Goal: Task Accomplishment & Management: Complete application form

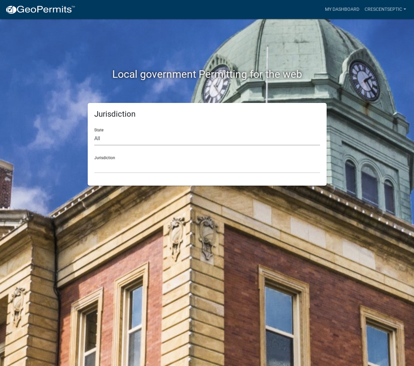
click at [102, 144] on select "All [US_STATE] [US_STATE] [US_STATE] [US_STATE] [US_STATE] [US_STATE] [US_STATE…" at bounding box center [207, 138] width 226 height 13
select select "[US_STATE]"
click at [94, 132] on select "All [US_STATE] [US_STATE] [US_STATE] [US_STATE] [US_STATE] [US_STATE] [US_STATE…" at bounding box center [207, 138] width 226 height 13
click at [102, 168] on select "[GEOGRAPHIC_DATA], [US_STATE] [GEOGRAPHIC_DATA], [US_STATE] [GEOGRAPHIC_DATA], …" at bounding box center [207, 166] width 226 height 13
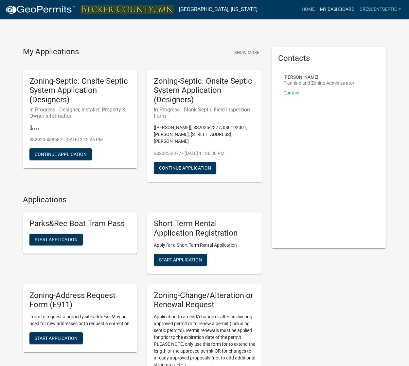
click at [327, 11] on link "My Dashboard" at bounding box center [337, 9] width 40 height 12
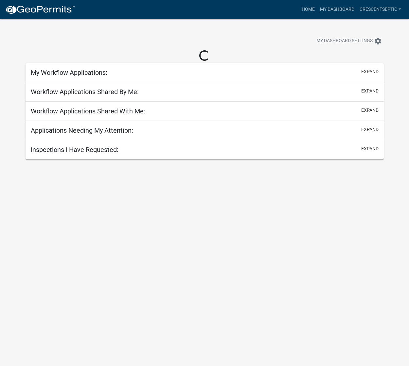
select select "3: 100"
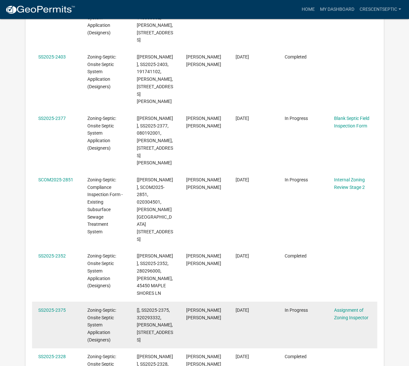
scroll to position [348, 0]
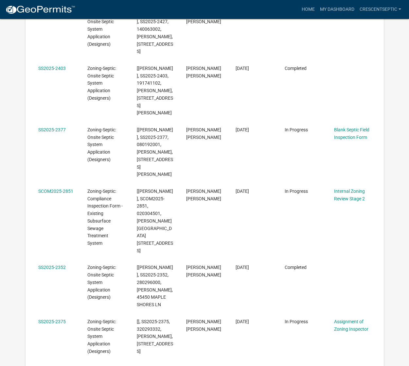
click at [296, 8] on div "Home My Dashboard Crescentseptic Account Contractor Profile Logout" at bounding box center [241, 9] width 323 height 12
click at [301, 8] on link "Home" at bounding box center [308, 9] width 18 height 12
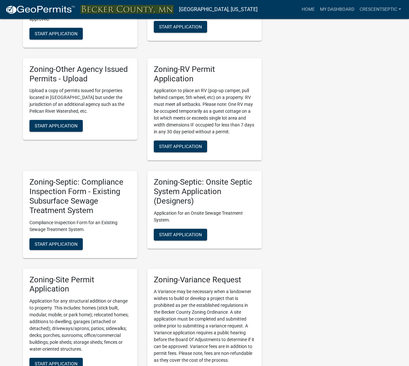
scroll to position [490, 0]
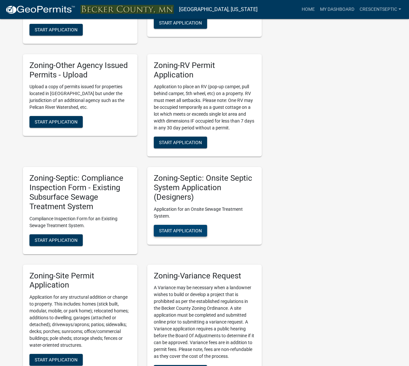
click at [165, 229] on span "Start Application" at bounding box center [180, 230] width 43 height 5
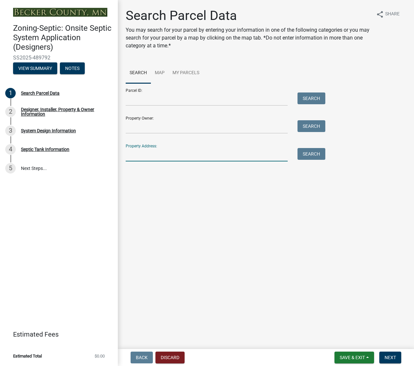
click at [149, 155] on input "Property Address:" at bounding box center [207, 154] width 162 height 13
type input "32000"
click at [307, 149] on button "Search" at bounding box center [311, 154] width 28 height 12
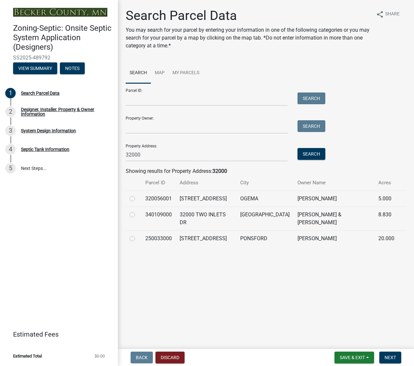
click at [137, 235] on label at bounding box center [137, 235] width 0 height 0
click at [137, 235] on input "radio" at bounding box center [139, 237] width 4 height 4
radio input "true"
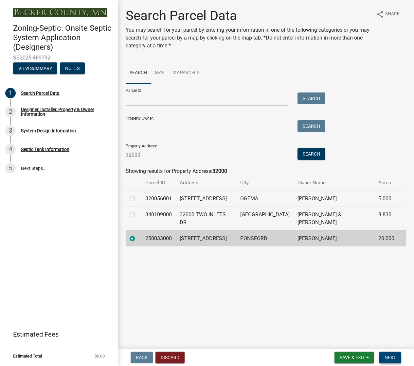
click at [388, 356] on span "Next" at bounding box center [389, 357] width 11 height 5
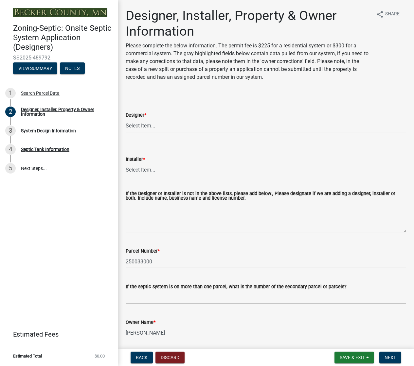
click at [140, 119] on select "Select Item... OTHER – Not listed (please add in next field and we will add to …" at bounding box center [266, 125] width 280 height 13
click at [126, 119] on select "Select Item... OTHER – Not listed (please add in next field and we will add to …" at bounding box center [266, 125] width 280 height 13
select select "28040c5d-3b1e-49e5-b52e-dac167f0f2de"
click at [136, 164] on select "Select Item... OTHER – Not listed (please add in next field and we will add to …" at bounding box center [266, 169] width 280 height 13
click at [126, 163] on select "Select Item... OTHER – Not listed (please add in next field and we will add to …" at bounding box center [266, 169] width 280 height 13
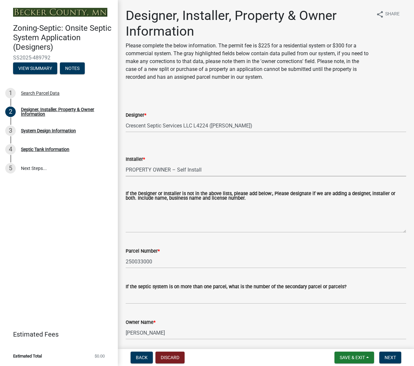
select select "1c9ff1f6-7549-467f-8fe1-bc544d096328"
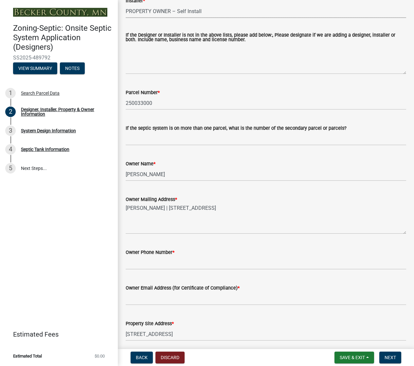
scroll to position [163, 0]
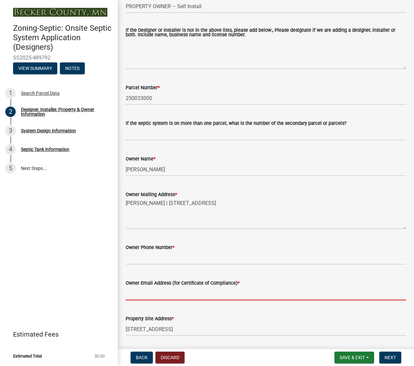
click at [175, 292] on input "Owner Email Address (for Certificate of Compliance) *" at bounding box center [266, 293] width 280 height 13
click at [194, 292] on input "Owner Email Address (for Certificate of Compliance) *" at bounding box center [266, 293] width 280 height 13
paste input "[EMAIL_ADDRESS][DOMAIN_NAME]"
type input "[EMAIL_ADDRESS][DOMAIN_NAME]"
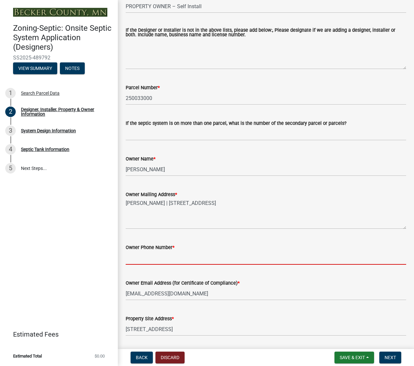
click at [149, 260] on input "Owner Phone Number *" at bounding box center [266, 257] width 280 height 13
paste input "[PHONE_NUMBER]"
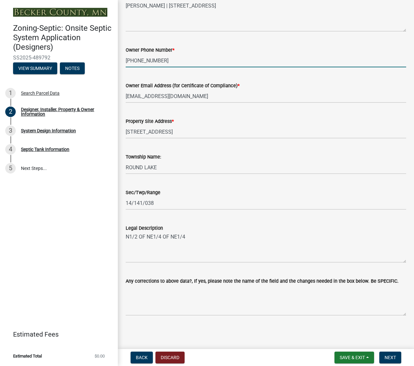
scroll to position [361, 0]
type input "[PHONE_NUMBER]"
click at [389, 355] on span "Next" at bounding box center [389, 357] width 11 height 5
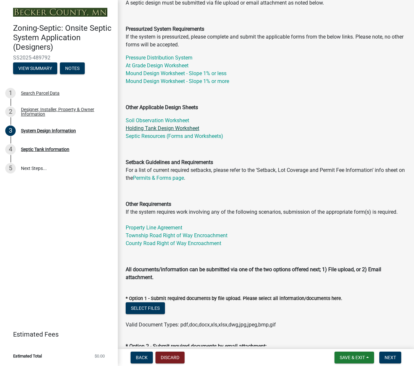
scroll to position [98, 0]
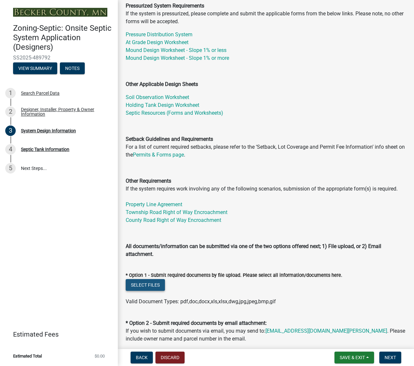
click at [150, 285] on button "Select files" at bounding box center [145, 285] width 39 height 12
click at [155, 284] on button "Select files" at bounding box center [145, 285] width 39 height 12
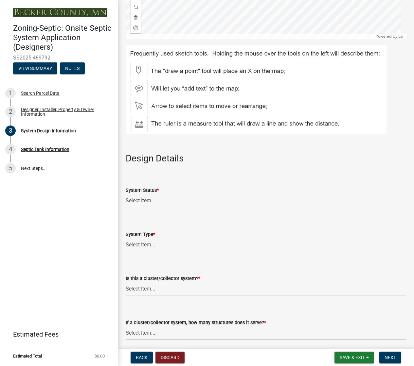
scroll to position [719, 0]
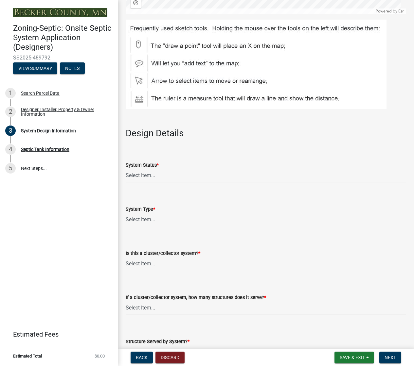
click at [134, 175] on select "Select Item... No Existing System Replacement System Failing System (Cesspool, …" at bounding box center [266, 175] width 280 height 13
click at [126, 169] on select "Select Item... No Existing System Replacement System Failing System (Cesspool, …" at bounding box center [266, 175] width 280 height 13
click at [143, 177] on select "Select Item... No Existing System Replacement System Failing System (Cesspool, …" at bounding box center [266, 175] width 280 height 13
click at [126, 169] on select "Select Item... No Existing System Replacement System Failing System (Cesspool, …" at bounding box center [266, 175] width 280 height 13
click at [142, 178] on select "Select Item... No Existing System Replacement System Failing System (Cesspool, …" at bounding box center [266, 175] width 280 height 13
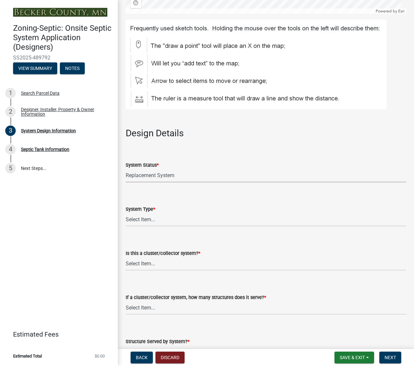
click at [126, 169] on select "Select Item... No Existing System Replacement System Failing System (Cesspool, …" at bounding box center [266, 175] width 280 height 13
select select "8ba21533-2acf-4cc6-95e5-280e4aabd5a3"
click at [149, 223] on select "Select Item... Type I Type II Type III Type IV Type V" at bounding box center [266, 219] width 280 height 13
click at [126, 213] on select "Select Item... Type I Type II Type III Type IV Type V" at bounding box center [266, 219] width 280 height 13
select select "d11049ea-91d0-42ef-8f23-5bc08afa6acf"
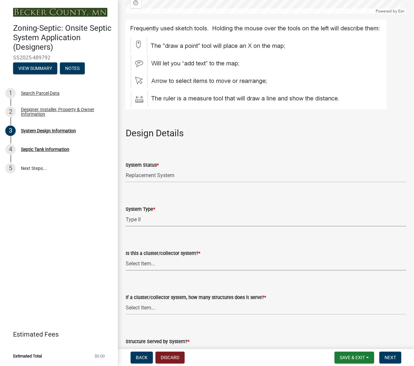
click at [145, 262] on select "Select Item... Yes No" at bounding box center [266, 263] width 280 height 13
click at [126, 257] on select "Select Item... Yes No" at bounding box center [266, 263] width 280 height 13
select select "011fbff4-a41d-4a75-9bd8-71c7e6c69e0d"
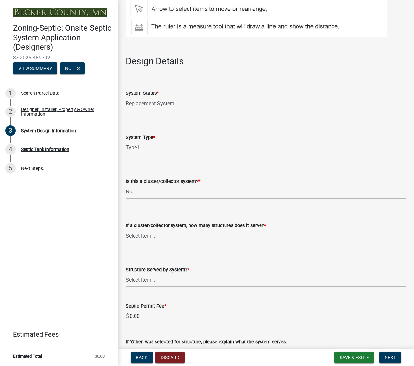
scroll to position [817, 0]
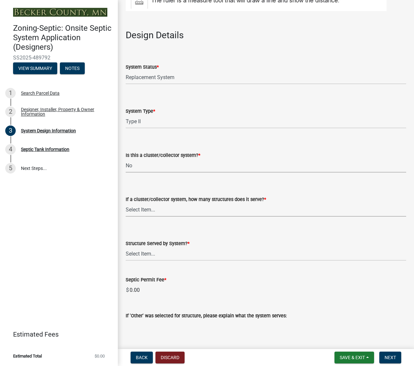
click at [150, 208] on select "Select Item... Not a cluster/collector system 1 2 3 4 5 6 7 8 9 10" at bounding box center [266, 209] width 280 height 13
click at [126, 203] on select "Select Item... Not a cluster/collector system 1 2 3 4 5 6 7 8 9 10" at bounding box center [266, 209] width 280 height 13
select select "85fdfef2-2683-4311-b5d5-5505f6411127"
click at [145, 252] on select "Select Item... Commercial Resort Commercial - Non Resort Other Full-Time Dwelli…" at bounding box center [266, 253] width 280 height 13
click at [126, 247] on select "Select Item... Commercial Resort Commercial - Non Resort Other Full-Time Dwelli…" at bounding box center [266, 253] width 280 height 13
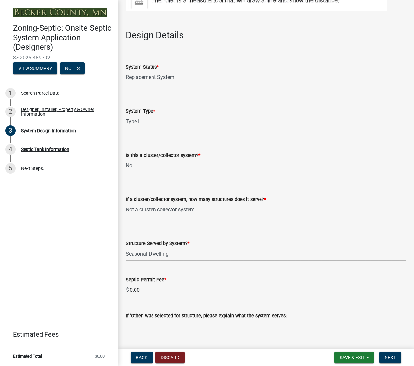
select select "bbba294c-e7e6-4483-b1a0-88fbc7e04017"
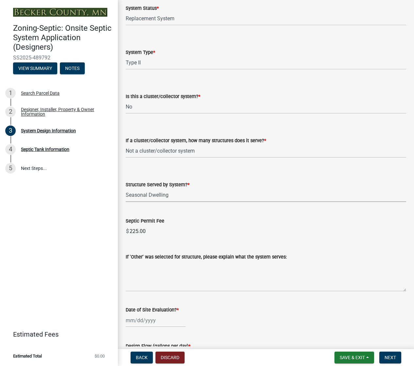
scroll to position [915, 0]
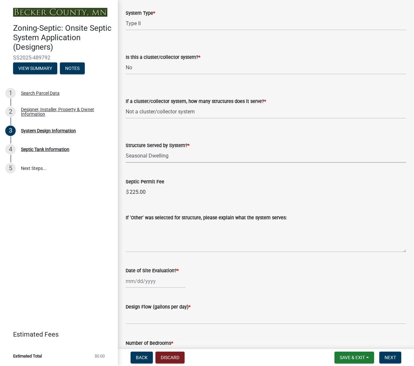
select select "10"
select select "2025"
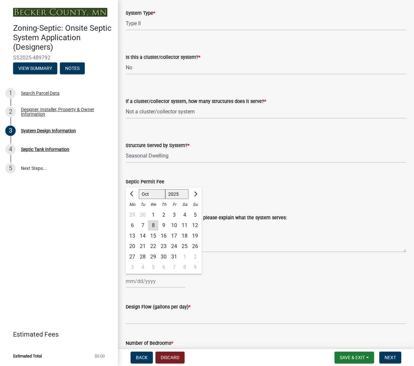
click at [142, 280] on div "[PERSON_NAME] Feb Mar Apr [PERSON_NAME][DATE] Oct Nov [DATE] 1526 1527 1528 152…" at bounding box center [156, 281] width 60 height 13
click at [154, 225] on div "8" at bounding box center [153, 225] width 10 height 10
type input "[DATE]"
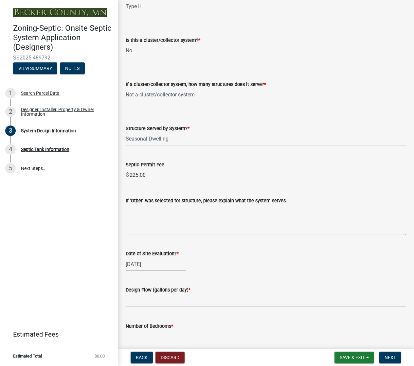
scroll to position [948, 0]
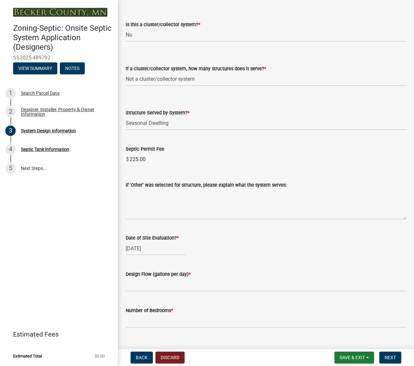
click at [140, 248] on div "[DATE]" at bounding box center [156, 248] width 60 height 13
select select "10"
select select "2025"
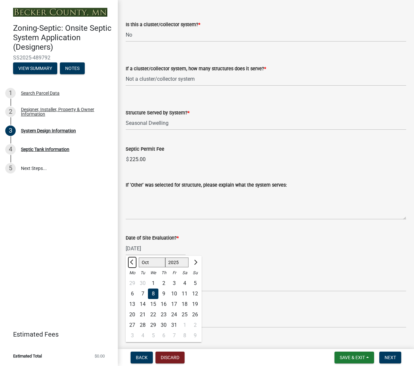
click at [130, 259] on button "Previous month" at bounding box center [132, 262] width 8 height 10
select select "9"
click at [155, 312] on div "24" at bounding box center [153, 315] width 10 height 10
type input "[DATE]"
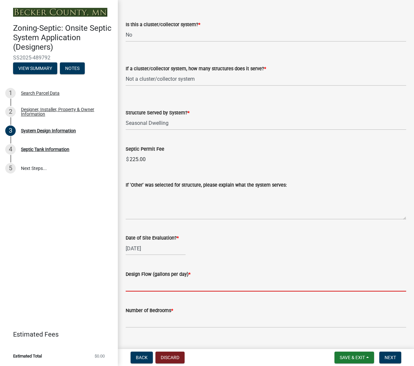
click at [148, 285] on input "text" at bounding box center [266, 284] width 280 height 13
type input "450"
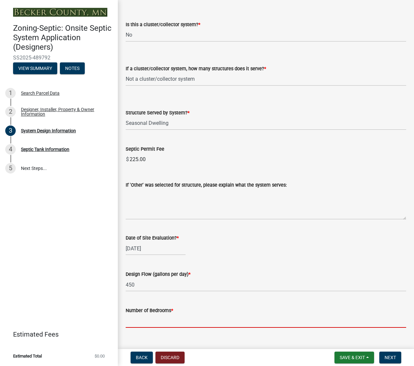
click at [140, 317] on input "Number of Bedrooms *" at bounding box center [266, 320] width 280 height 13
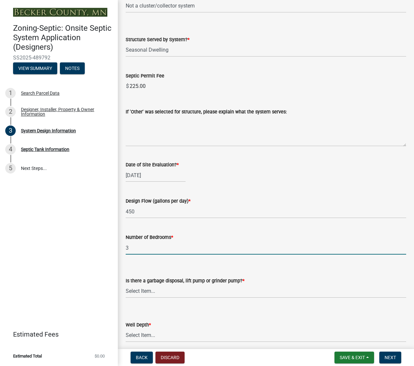
scroll to position [1046, 0]
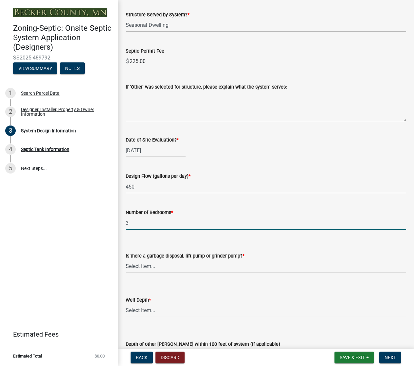
type input "3"
drag, startPoint x: 150, startPoint y: 267, endPoint x: 143, endPoint y: 267, distance: 7.2
click at [150, 267] on select "Select Item... Yes No" at bounding box center [266, 266] width 280 height 13
click at [126, 260] on select "Select Item... Yes No" at bounding box center [266, 266] width 280 height 13
select select "ba735beb-519e-40f0-ae20-62d65fc4c46b"
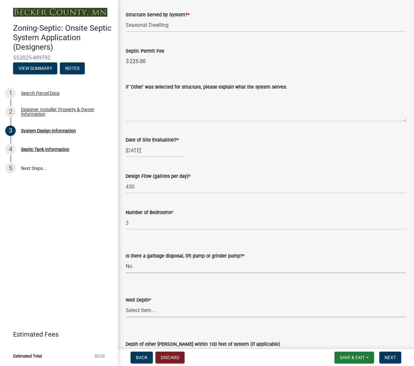
click at [145, 309] on select "Select Item... Deep Well Shallow Well Well not yet installed - To be drilled No…" at bounding box center [266, 310] width 280 height 13
click at [146, 309] on select "Select Item... Deep Well Shallow Well Well not yet installed - To be drilled No…" at bounding box center [266, 310] width 280 height 13
click at [126, 304] on select "Select Item... Deep Well Shallow Well Well not yet installed - To be drilled No…" at bounding box center [266, 310] width 280 height 13
select select "ef698bf5-6172-44c1-9ffb-522c07469aed"
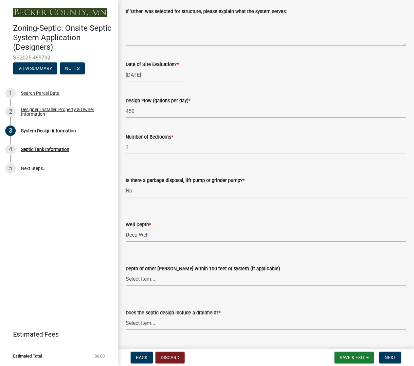
scroll to position [1144, 0]
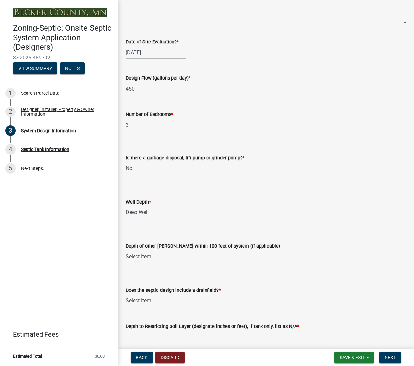
click at [149, 255] on select "Select Item... Deep Well Shallow Well No other [PERSON_NAME]" at bounding box center [266, 256] width 280 height 13
click at [126, 250] on select "Select Item... Deep Well Shallow Well No other [PERSON_NAME]" at bounding box center [266, 256] width 280 height 13
select select "384fc250-a67e-4e5e-a6e0-19116deb63e7"
click at [149, 301] on select "Select Item... Yes No Existing - COC must by submitted" at bounding box center [266, 300] width 280 height 13
click at [126, 294] on select "Select Item... Yes No Existing - COC must by submitted" at bounding box center [266, 300] width 280 height 13
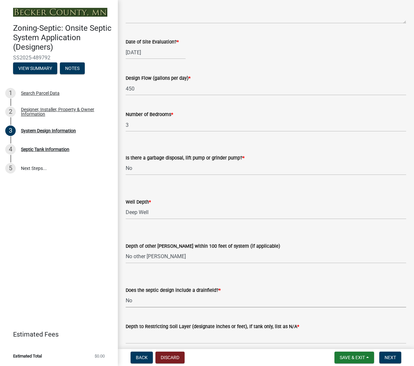
select select "1beac6bb-92f1-48fc-a43d-dd4fbc824110"
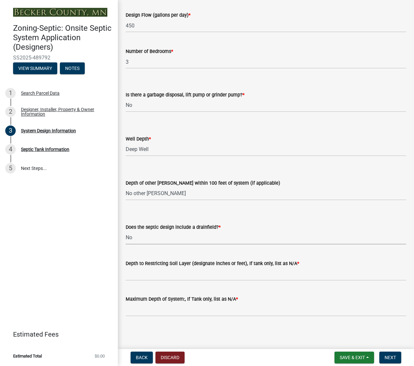
scroll to position [1208, 0]
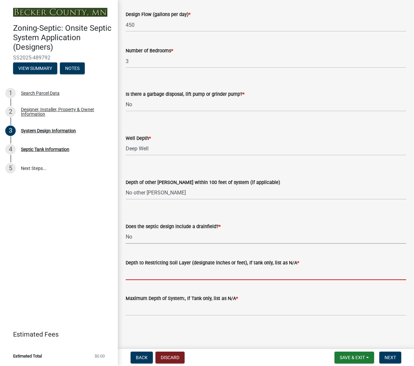
click at [140, 273] on input "Depth to Restricting Soil Layer (designate inches or feet), If tank only, list …" at bounding box center [266, 273] width 280 height 13
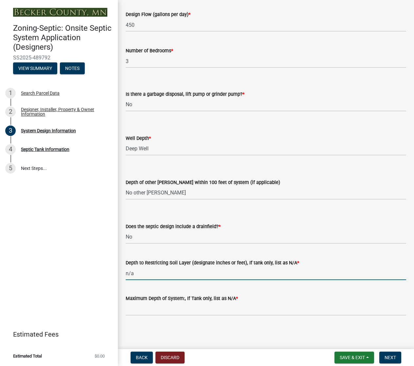
drag, startPoint x: 138, startPoint y: 274, endPoint x: 99, endPoint y: 272, distance: 39.0
click at [100, 272] on div "Zoning-Septic: Onsite Septic System Application (Designers) SS2025-489792 View …" at bounding box center [207, 183] width 414 height 366
type input "n/a"
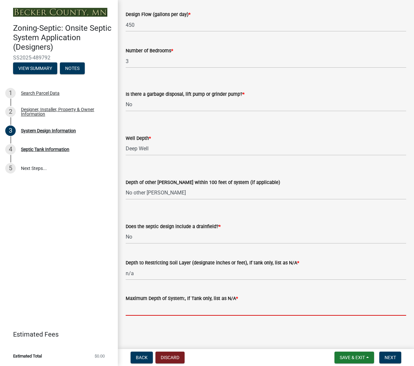
click at [136, 310] on input "Maximum Depth of System:, If Tank only, list as N/A *" at bounding box center [266, 308] width 280 height 13
paste input "n/a"
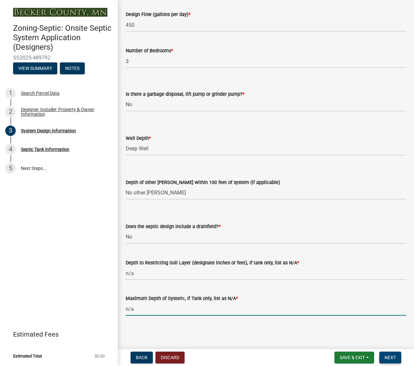
type input "n/a"
click at [394, 361] on button "Next" at bounding box center [390, 358] width 22 height 12
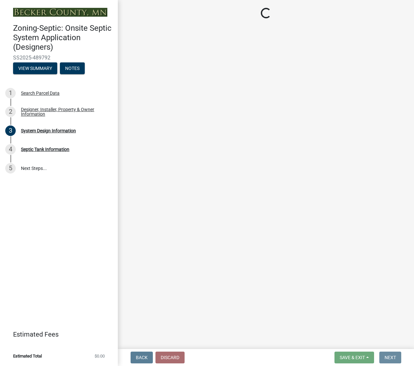
scroll to position [0, 0]
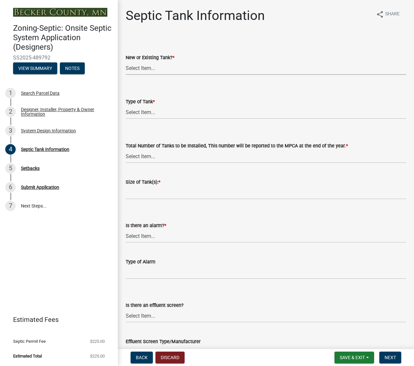
click at [157, 67] on select "Select Item... New Existing Both -New and Existing Tank" at bounding box center [266, 67] width 280 height 13
click at [126, 61] on select "Select Item... New Existing Both -New and Existing Tank" at bounding box center [266, 67] width 280 height 13
select select "f9fbe67c-c1cf-4a63-8ad4-799ce56b7f21"
click at [148, 112] on select "Select Item... Single Septic Tank Compartmented Tank Single Tank plus Compartme…" at bounding box center [266, 112] width 280 height 13
click at [126, 106] on select "Select Item... Single Septic Tank Compartmented Tank Single Tank plus Compartme…" at bounding box center [266, 112] width 280 height 13
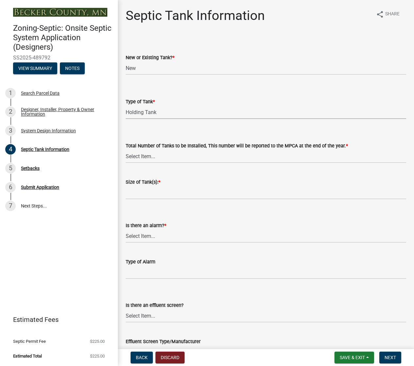
select select "fe57a0e5-df0b-49ed-be87-b1b1dff725c1"
click at [144, 156] on select "Select Item... 0 1 2 3 4" at bounding box center [266, 156] width 280 height 13
click at [126, 150] on select "Select Item... 0 1 2 3 4" at bounding box center [266, 156] width 280 height 13
select select "52556460-45fa-4026-a6c2-c70bb0823cb5"
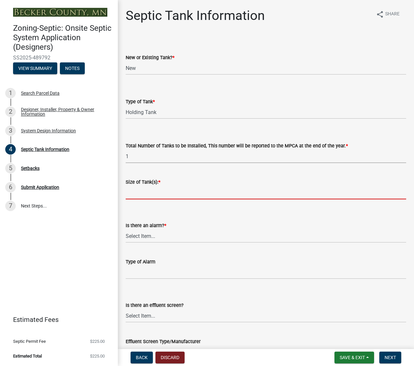
click at [138, 194] on input "Size of Tank(s): *" at bounding box center [266, 192] width 280 height 13
type input "1500"
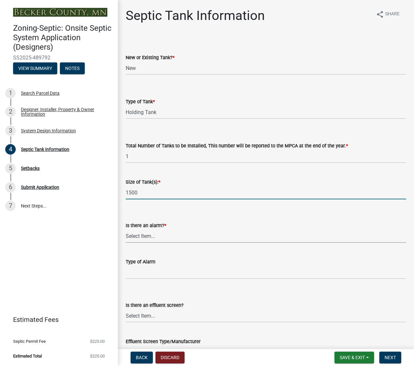
click at [138, 236] on select "Select Item... Yes No" at bounding box center [266, 235] width 280 height 13
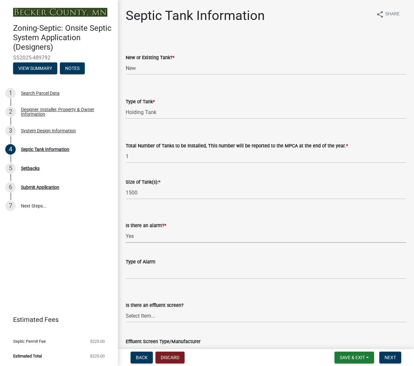
click at [126, 229] on select "Select Item... Yes No" at bounding box center [266, 235] width 280 height 13
select select "c84d9e4c-2287-4d2e-9ef7-9874a7456ee3"
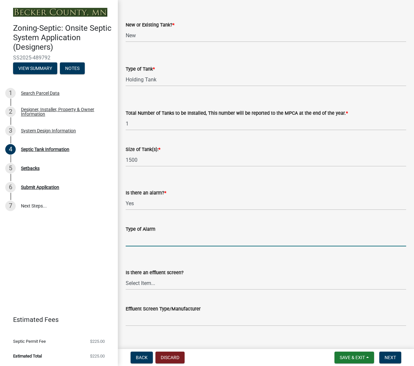
click at [132, 239] on input "Type of Alarm" at bounding box center [266, 239] width 280 height 13
type input "b"
type input "mechanical float"
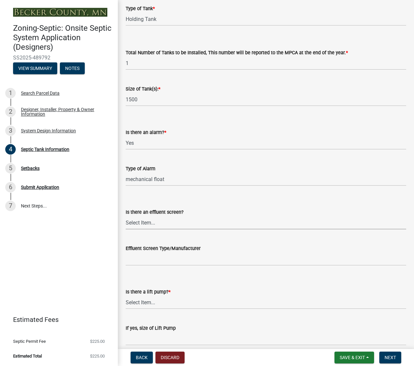
scroll to position [98, 0]
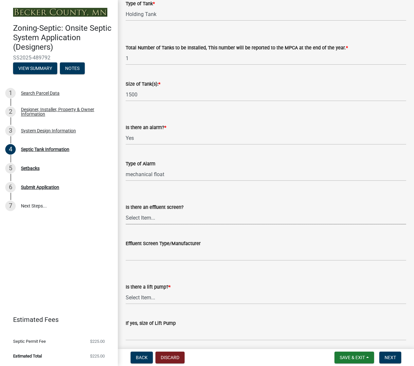
click at [141, 217] on select "Select Item... Yes No" at bounding box center [266, 217] width 280 height 13
click at [126, 211] on select "Select Item... Yes No" at bounding box center [266, 217] width 280 height 13
select select "a956bcdf-8f12-4f61-bfc1-a6e229dc0595"
click at [146, 297] on select "Select Item... Yes No" at bounding box center [266, 297] width 280 height 13
click at [126, 291] on select "Select Item... Yes No" at bounding box center [266, 297] width 280 height 13
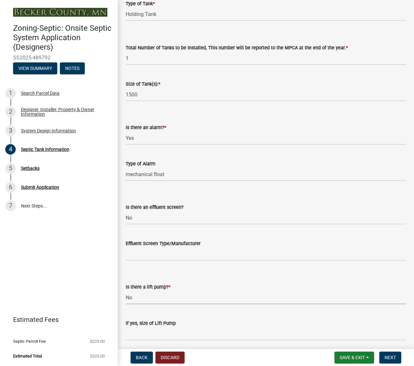
select select "ba43cfd8-3223-4e93-a41d-8bc71aa45820"
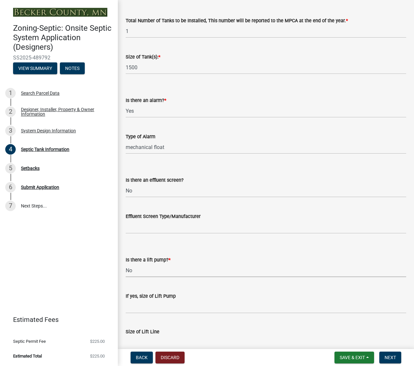
scroll to position [159, 0]
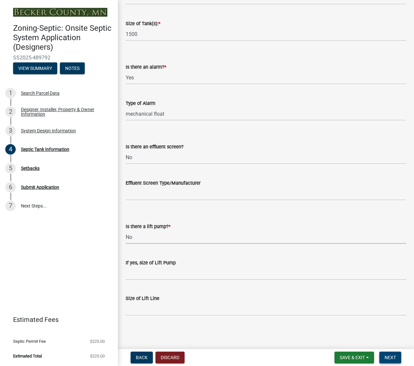
click at [388, 354] on button "Next" at bounding box center [390, 358] width 22 height 12
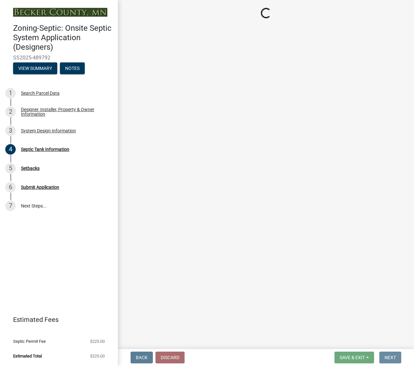
scroll to position [0, 0]
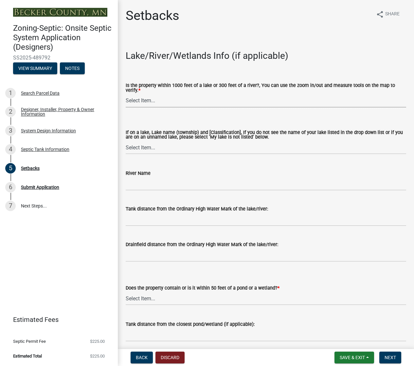
click at [144, 102] on select "Select Item... Yes No" at bounding box center [266, 100] width 280 height 13
click at [126, 94] on select "Select Item... Yes No" at bounding box center [266, 100] width 280 height 13
select select "479aafb6-b6e6-4f54-9b3a-e9d3c09fb6b0"
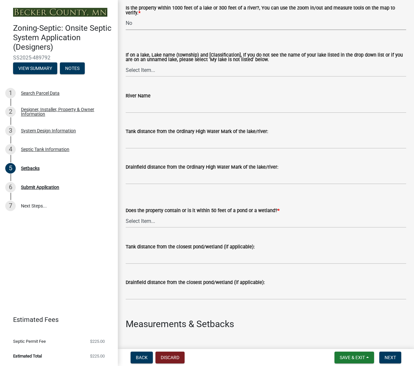
scroll to position [98, 0]
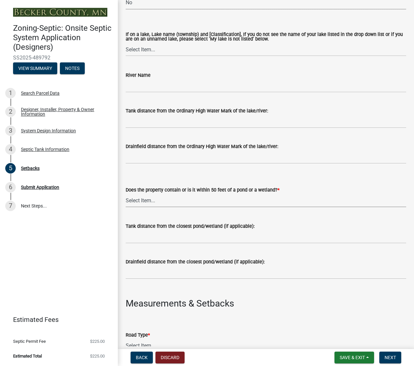
click at [144, 200] on select "Select Item... Yes No" at bounding box center [266, 200] width 280 height 13
click at [126, 195] on select "Select Item... Yes No" at bounding box center [266, 200] width 280 height 13
select select "23044af5-43bb-4cf5-8aef-2716db2ce5fc"
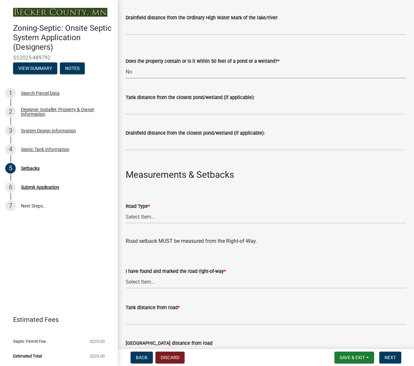
scroll to position [262, 0]
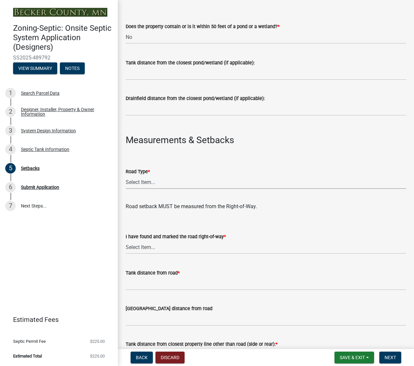
click at [142, 182] on select "Select Item... State County Public / Township Private Easement [GEOGRAPHIC_DATA]" at bounding box center [266, 182] width 280 height 13
click at [126, 176] on select "Select Item... State County Public / Township Private Easement [GEOGRAPHIC_DATA]" at bounding box center [266, 182] width 280 height 13
select select "21af9b93-f494-48c6-91ae-235d36c6c939"
click at [148, 181] on select "Select Item... State County Public / Township Private Easement [GEOGRAPHIC_DATA]" at bounding box center [266, 182] width 280 height 13
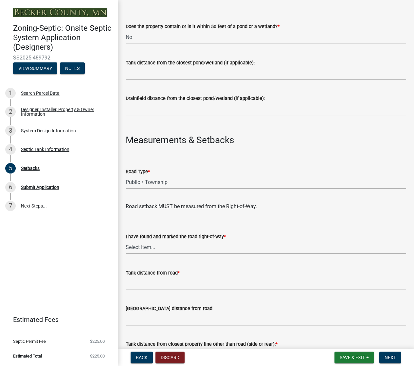
click at [138, 245] on select "Select Item... Yes No" at bounding box center [266, 247] width 280 height 13
click at [126, 241] on select "Select Item... Yes No" at bounding box center [266, 247] width 280 height 13
select select "a3ce498e-f8b1-44e2-889e-c4968ac74b5a"
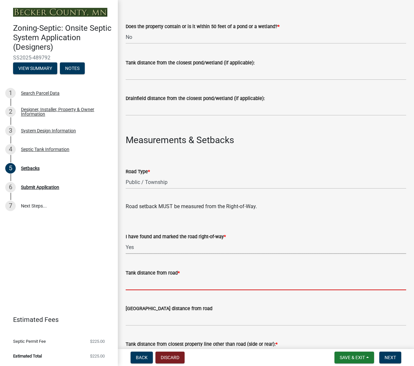
click at [142, 283] on input "Tank distance from road *" at bounding box center [266, 283] width 280 height 13
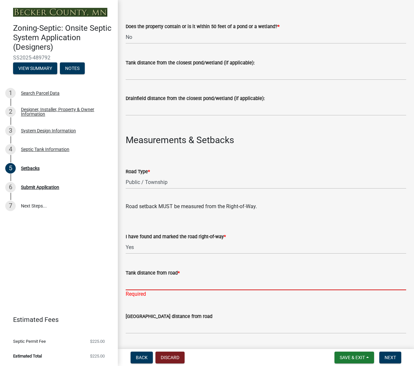
click at [153, 282] on input "Tank distance from road *" at bounding box center [266, 283] width 280 height 13
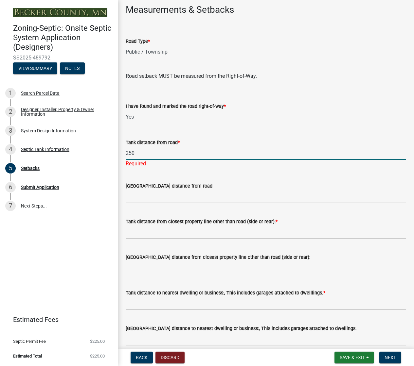
scroll to position [392, 0]
type input "250"
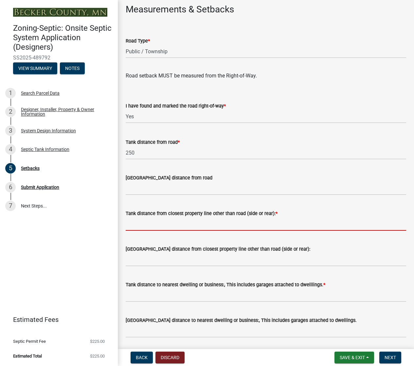
click at [154, 230] on input "Tank distance from closest property line other than road (side or rear): *" at bounding box center [266, 223] width 280 height 13
type input "175"
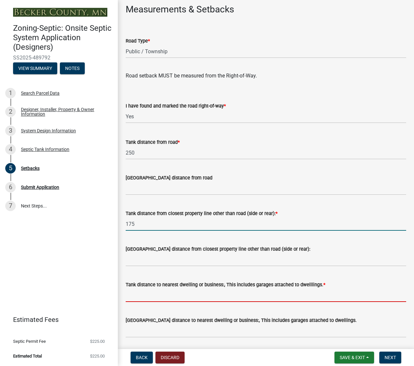
click at [144, 296] on input "Tank distance to nearest dwelling or business:, This includes garages attached …" at bounding box center [266, 295] width 280 height 13
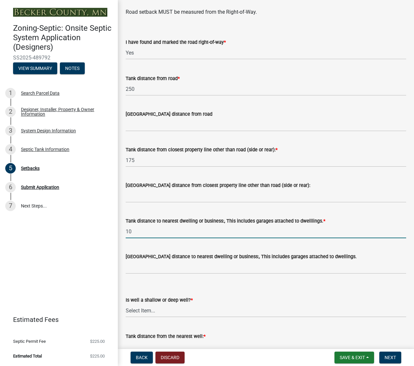
scroll to position [458, 0]
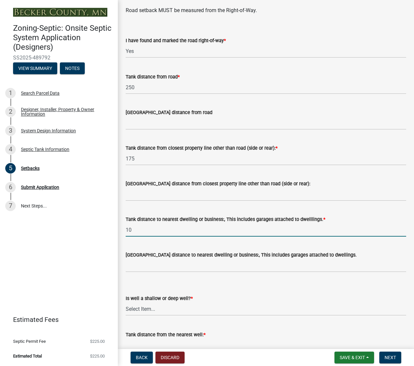
type input "10"
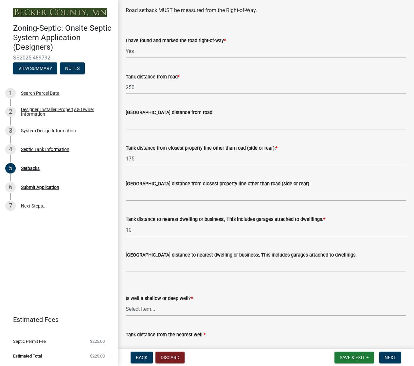
click at [152, 305] on select "Select Item... Deep Well Shallow Well No Well - Connected or to be connected to…" at bounding box center [266, 308] width 280 height 13
click at [126, 303] on select "Select Item... Deep Well Shallow Well No Well - Connected or to be connected to…" at bounding box center [266, 308] width 280 height 13
select select "cf78f1da-f066-4305-88a2-864abad1fa52"
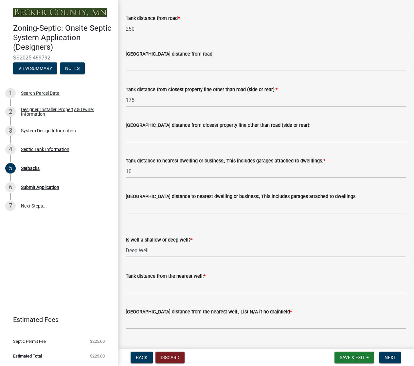
scroll to position [523, 0]
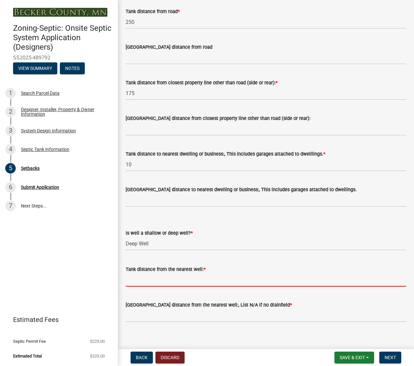
click at [173, 281] on input "Tank distance from the nearest well: *" at bounding box center [266, 279] width 280 height 13
type input "165"
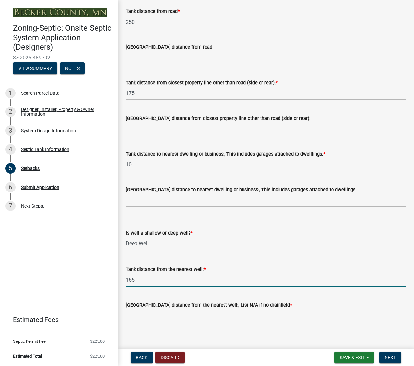
click at [161, 315] on input "[GEOGRAPHIC_DATA] distance from the nearest well:, List N/A if no drainfield *" at bounding box center [266, 315] width 280 height 13
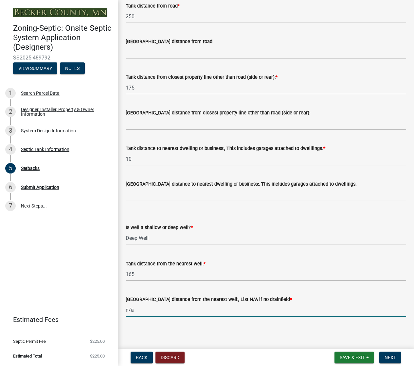
scroll to position [530, 0]
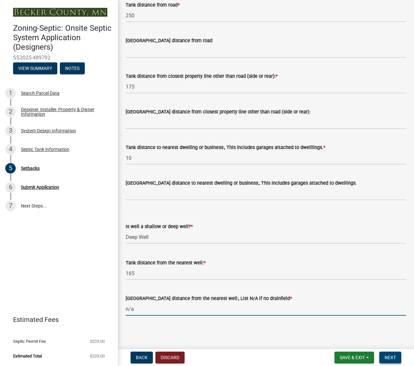
type input "n/a"
click at [384, 356] on span "Next" at bounding box center [389, 357] width 11 height 5
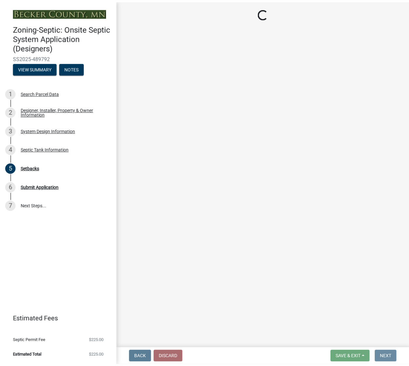
scroll to position [0, 0]
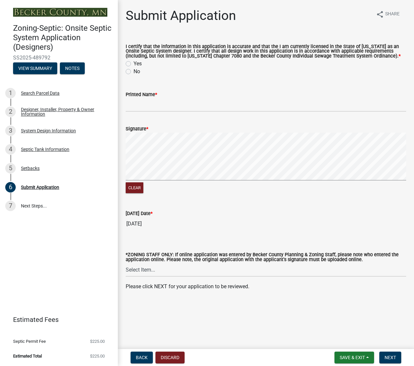
click at [133, 62] on label "Yes" at bounding box center [137, 64] width 8 height 8
click at [133, 62] on input "Yes" at bounding box center [135, 62] width 4 height 4
radio input "true"
click at [144, 105] on input "Printed Name *" at bounding box center [266, 104] width 280 height 13
type input "[PERSON_NAME] [PERSON_NAME]"
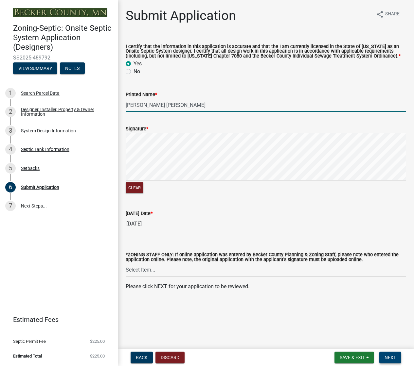
click at [384, 357] on button "Next" at bounding box center [390, 358] width 22 height 12
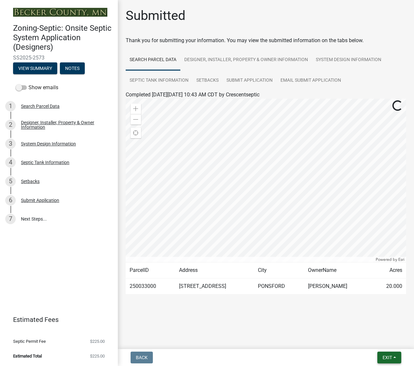
click at [384, 356] on span "Exit" at bounding box center [386, 357] width 9 height 5
click at [368, 341] on button "Save & Exit" at bounding box center [374, 341] width 52 height 16
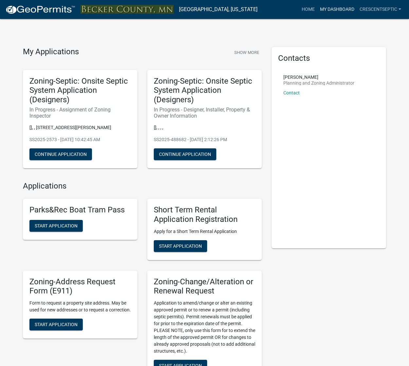
click at [328, 4] on link "My Dashboard" at bounding box center [337, 9] width 40 height 12
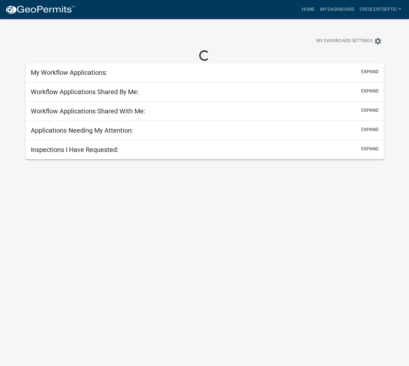
select select "3: 100"
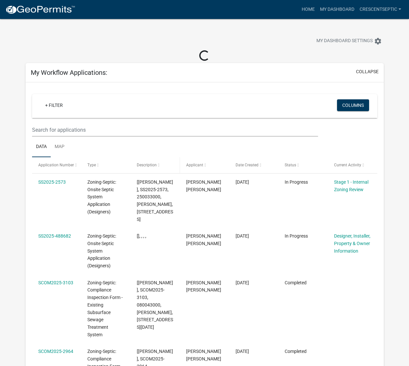
scroll to position [33, 0]
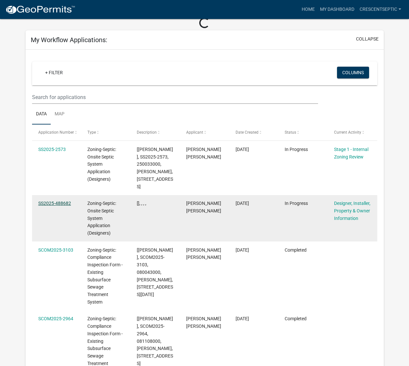
click at [55, 205] on link "SS2025-488682" at bounding box center [54, 203] width 33 height 5
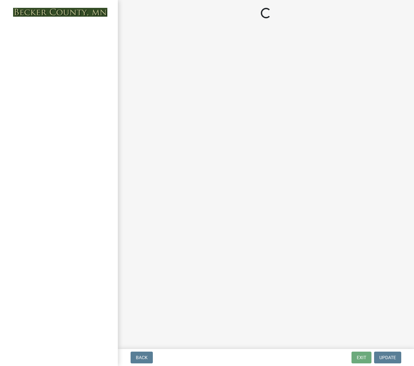
select select "28040c5d-3b1e-49e5-b52e-dac167f0f2de"
select select "ede4e548-f6bc-49f2-a226-2cc0ab0f840e"
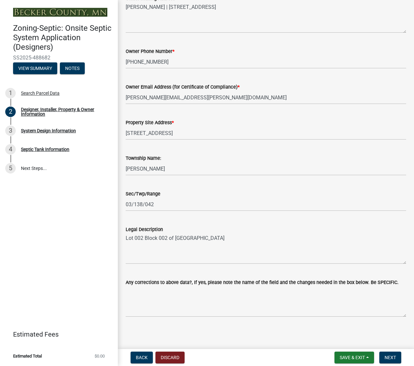
scroll to position [361, 0]
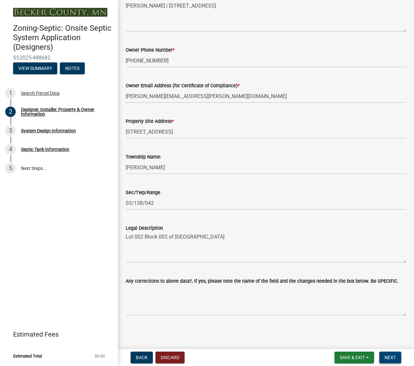
click at [391, 357] on span "Next" at bounding box center [389, 357] width 11 height 5
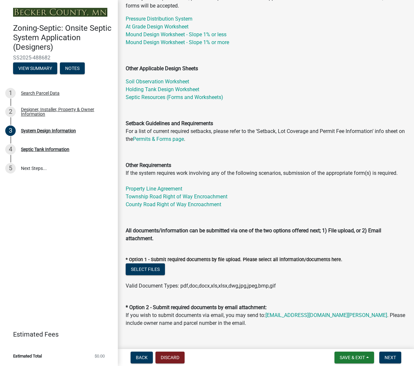
scroll to position [131, 0]
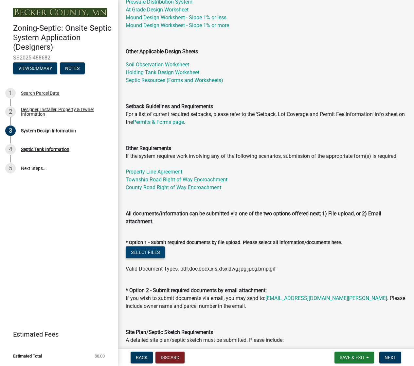
click at [137, 251] on button "Select files" at bounding box center [145, 252] width 39 height 12
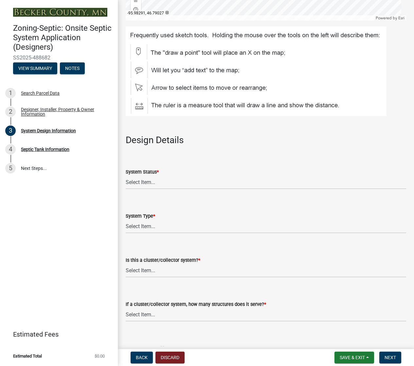
scroll to position [719, 0]
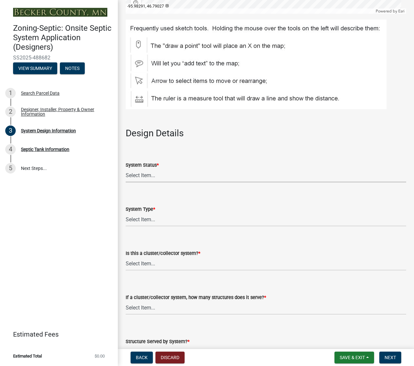
click at [148, 175] on select "Select Item... No Existing System Replacement System Failing System (Cesspool, …" at bounding box center [266, 175] width 280 height 13
click at [126, 169] on select "Select Item... No Existing System Replacement System Failing System (Cesspool, …" at bounding box center [266, 175] width 280 height 13
select select "55497d75-c43f-4635-a730-e0737ce05d56"
click at [144, 222] on select "Select Item... Type I Type II Type III Type IV Type V" at bounding box center [266, 219] width 280 height 13
click at [126, 213] on select "Select Item... Type I Type II Type III Type IV Type V" at bounding box center [266, 219] width 280 height 13
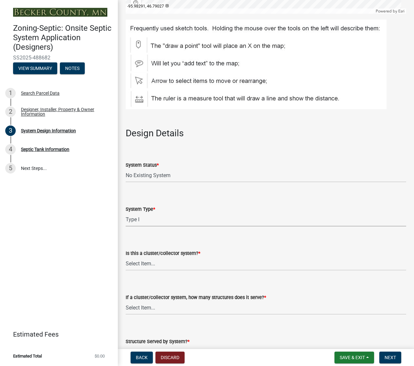
select select "25258e87-3ef9-4f1c-a5f1-75a1d463abfb"
click at [146, 261] on select "Select Item... Yes No" at bounding box center [266, 263] width 280 height 13
click at [126, 257] on select "Select Item... Yes No" at bounding box center [266, 263] width 280 height 13
select select "011fbff4-a41d-4a75-9bd8-71c7e6c69e0d"
click at [142, 308] on select "Select Item... Not a cluster/collector system 1 2 3 4 5 6 7 8 9 10" at bounding box center [266, 307] width 280 height 13
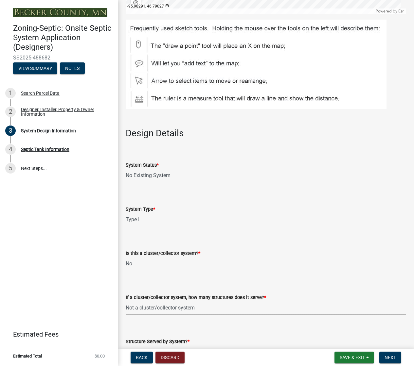
click at [126, 301] on select "Select Item... Not a cluster/collector system 1 2 3 4 5 6 7 8 9 10" at bounding box center [266, 307] width 280 height 13
select select "85fdfef2-2683-4311-b5d5-5505f6411127"
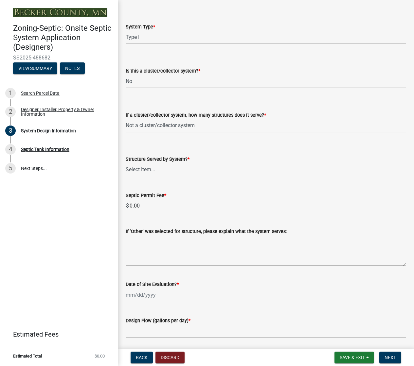
scroll to position [915, 0]
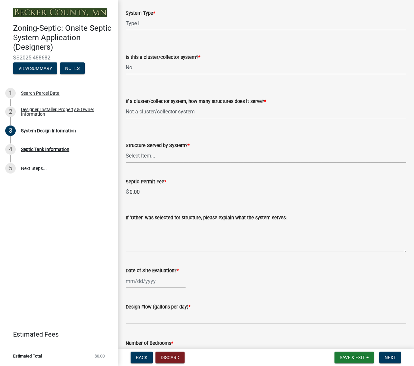
click at [137, 155] on select "Select Item... Commercial Resort Commercial - Non Resort Other Full-Time Dwelli…" at bounding box center [266, 155] width 280 height 13
click at [126, 149] on select "Select Item... Commercial Resort Commercial - Non Resort Other Full-Time Dwelli…" at bounding box center [266, 155] width 280 height 13
select select "d95a9312-c8a1-4ec7-8581-25dbcf440a1f"
select select "10"
select select "2025"
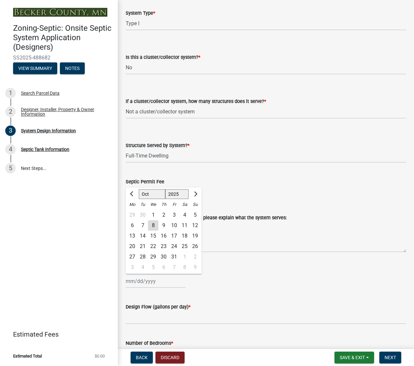
click at [146, 284] on div "[PERSON_NAME] Feb Mar Apr [PERSON_NAME][DATE] Oct Nov [DATE] 1526 1527 1528 152…" at bounding box center [156, 281] width 60 height 13
click at [152, 215] on div "1" at bounding box center [153, 215] width 10 height 10
type input "[DATE]"
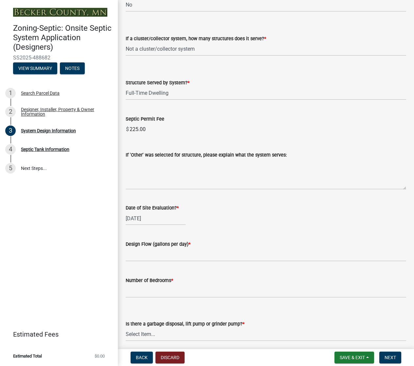
scroll to position [981, 0]
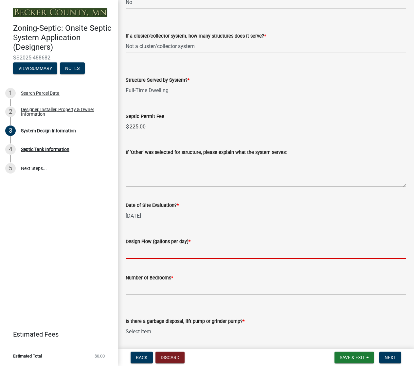
click at [145, 251] on input "text" at bounding box center [266, 252] width 280 height 13
type input "450"
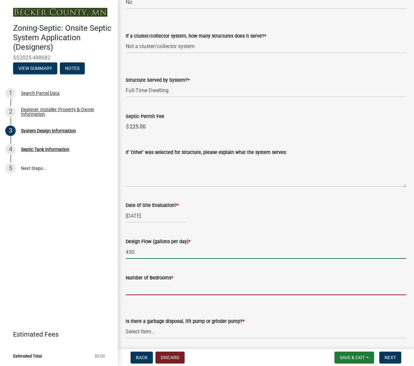
type input "3"
type input "n/a"
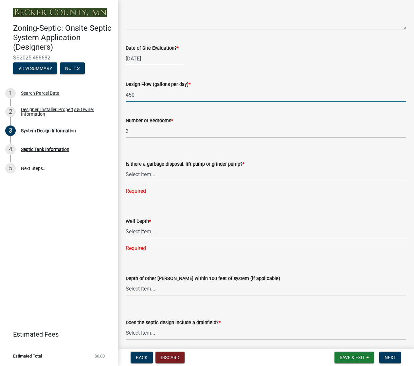
scroll to position [1144, 0]
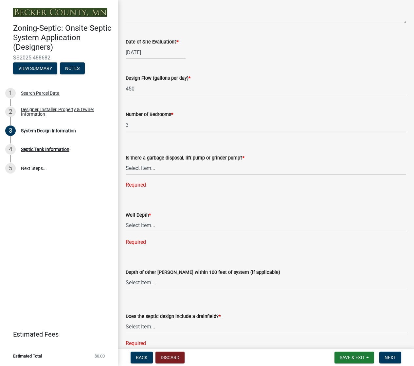
click at [138, 170] on select "Select Item... Yes No" at bounding box center [266, 168] width 280 height 13
click at [126, 162] on select "Select Item... Yes No" at bounding box center [266, 168] width 280 height 13
select select "ba735beb-519e-40f0-ae20-62d65fc4c46b"
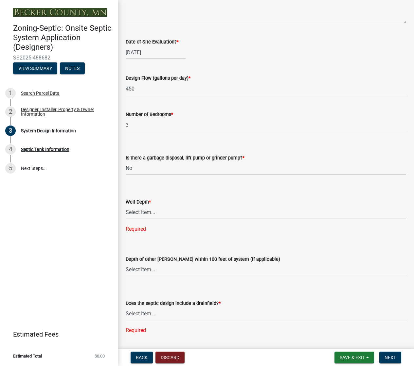
click at [140, 212] on select "Select Item... Deep Well Shallow Well Well not yet installed - To be drilled No…" at bounding box center [266, 212] width 280 height 13
click at [126, 206] on select "Select Item... Deep Well Shallow Well Well not yet installed - To be drilled No…" at bounding box center [266, 212] width 280 height 13
select select "7b30f360-6895-496a-9f34-da1efdcbc234"
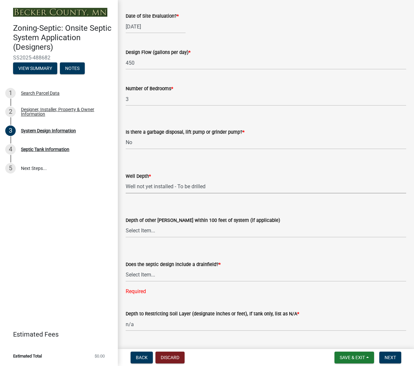
scroll to position [1221, 0]
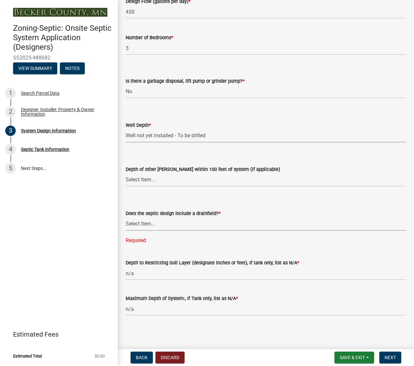
click at [140, 225] on select "Select Item... Yes No Existing - COC must by submitted" at bounding box center [266, 223] width 280 height 13
click at [126, 230] on select "Select Item... Yes No Existing - COC must by submitted" at bounding box center [266, 223] width 280 height 13
select select "a0c59fcd-b61c-4c3a-90a8-e70849750c47"
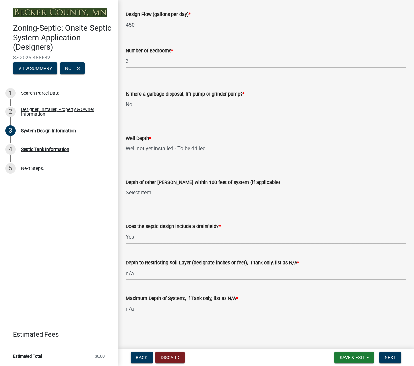
scroll to position [1208, 0]
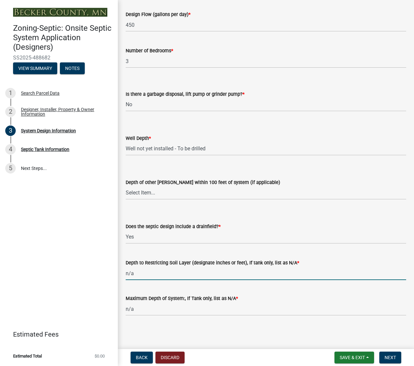
click at [150, 268] on input "n/a" at bounding box center [266, 273] width 280 height 13
drag, startPoint x: 141, startPoint y: 273, endPoint x: 122, endPoint y: 273, distance: 18.6
click at [122, 273] on div "Depth to Restricting Soil Layer (designate inches or feet), If tank only, list …" at bounding box center [266, 265] width 290 height 30
type input "13""
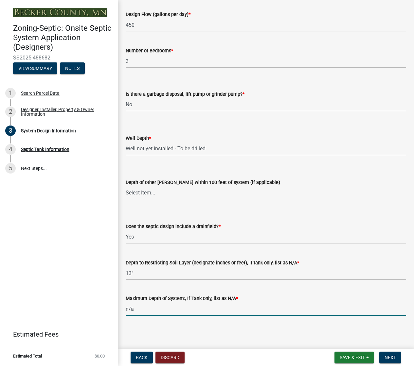
drag, startPoint x: 142, startPoint y: 308, endPoint x: 111, endPoint y: 307, distance: 30.8
click at [111, 307] on div "Zoning-Septic: Onsite Septic System Application (Designers) SS2025-488682 View …" at bounding box center [207, 183] width 414 height 366
click at [135, 305] on input "n/a" at bounding box center [266, 308] width 280 height 13
drag, startPoint x: 135, startPoint y: 312, endPoint x: 121, endPoint y: 311, distance: 13.7
click at [121, 311] on div "Maximum Depth of System:, If Tank only, list as N/A * n/a" at bounding box center [266, 300] width 290 height 30
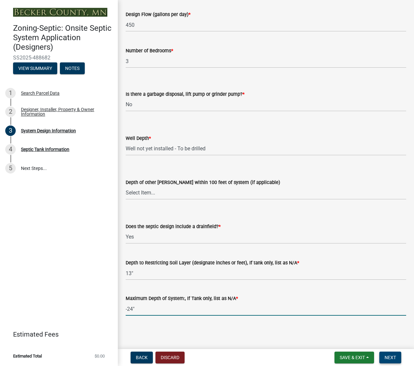
type input "-24""
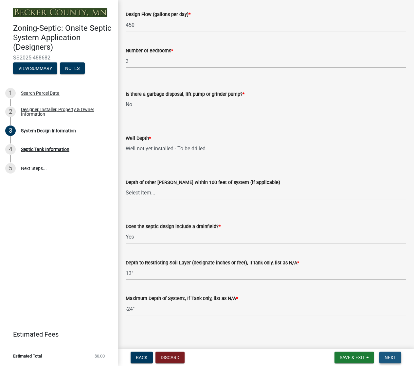
click at [392, 360] on span "Next" at bounding box center [389, 357] width 11 height 5
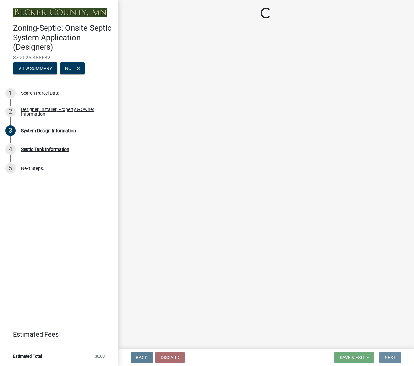
scroll to position [0, 0]
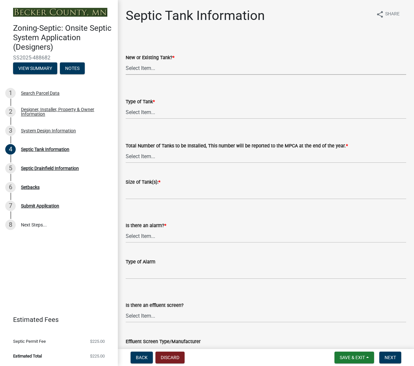
click at [144, 65] on select "Select Item... New Existing Both -New and Existing Tank" at bounding box center [266, 67] width 280 height 13
click at [126, 61] on select "Select Item... New Existing Both -New and Existing Tank" at bounding box center [266, 67] width 280 height 13
select select "f9fbe67c-c1cf-4a63-8ad4-799ce56b7f21"
click at [142, 108] on select "Select Item... Single Septic Tank Compartmented Tank Single Tank plus Compartme…" at bounding box center [266, 112] width 280 height 13
click at [126, 106] on select "Select Item... Single Septic Tank Compartmented Tank Single Tank plus Compartme…" at bounding box center [266, 112] width 280 height 13
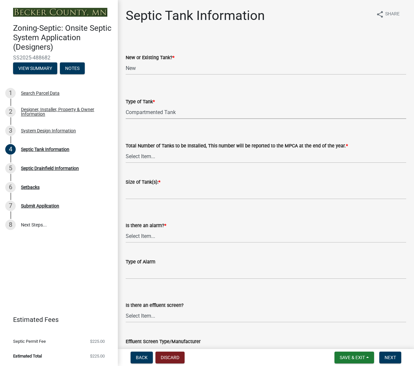
select select "8af00ff6-ccdf-43a1-aa9f-9d195177e029"
click at [140, 157] on select "Select Item... 0 1 2 3 4" at bounding box center [266, 156] width 280 height 13
click at [126, 150] on select "Select Item... 0 1 2 3 4" at bounding box center [266, 156] width 280 height 13
select select "52556460-45fa-4026-a6c2-c70bb0823cb5"
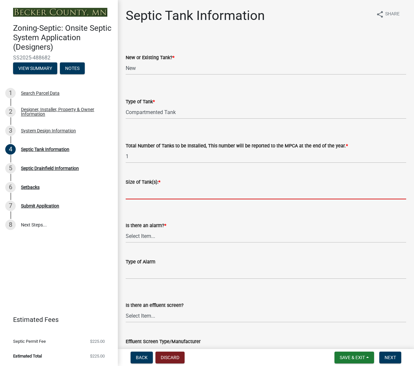
click at [133, 194] on input "Size of Tank(s): *" at bounding box center [266, 192] width 280 height 13
type input "1000septic / 500 lift"
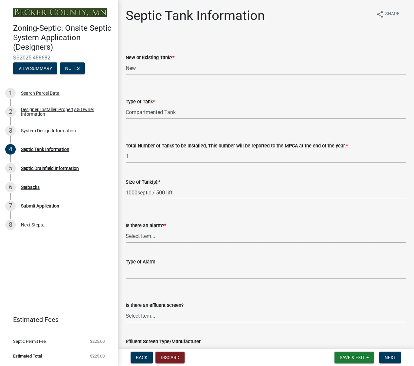
click at [135, 237] on select "Select Item... Yes No" at bounding box center [266, 235] width 280 height 13
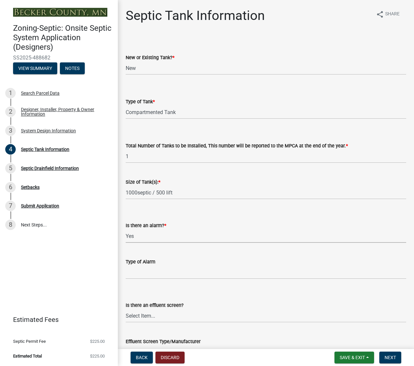
click at [126, 229] on select "Select Item... Yes No" at bounding box center [266, 235] width 280 height 13
select select "c84d9e4c-2287-4d2e-9ef7-9874a7456ee3"
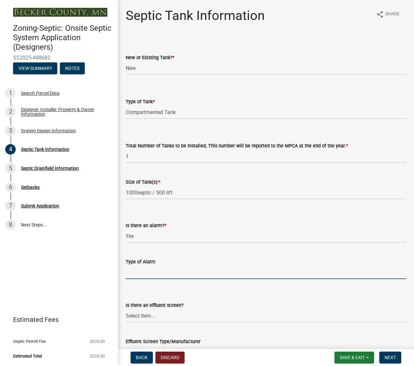
click at [142, 270] on input "Type of Alarm" at bounding box center [266, 272] width 280 height 13
type input "visual/audible"
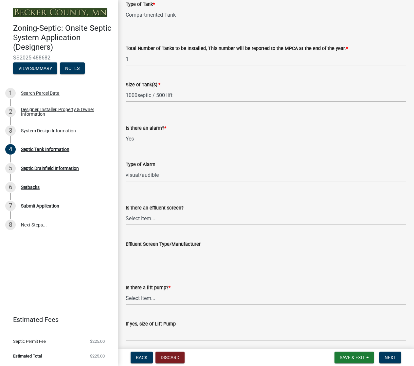
scroll to position [98, 0]
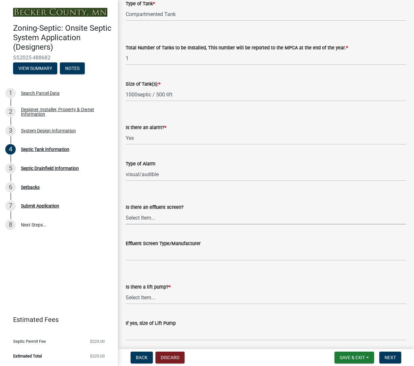
click at [137, 213] on select "Select Item... Yes No" at bounding box center [266, 217] width 280 height 13
click at [126, 211] on select "Select Item... Yes No" at bounding box center [266, 217] width 280 height 13
select select "a956bcdf-8f12-4f61-bfc1-a6e229dc0595"
click at [138, 301] on select "Select Item... Yes No" at bounding box center [266, 297] width 280 height 13
click at [126, 291] on select "Select Item... Yes No" at bounding box center [266, 297] width 280 height 13
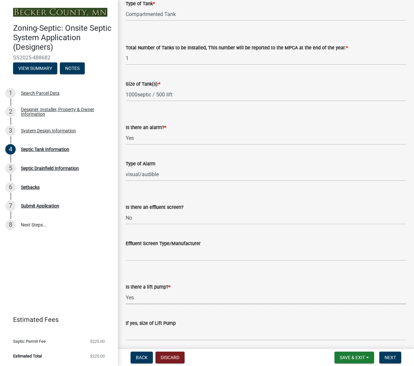
select select "7b57e397-6881-49c8-9b87-e40bdbeb8239"
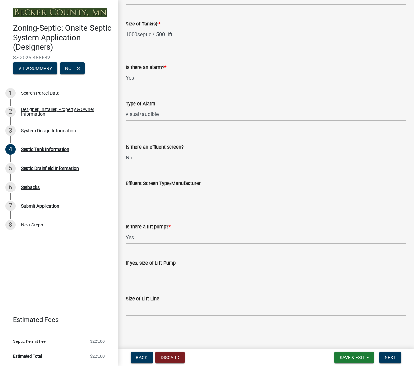
scroll to position [159, 0]
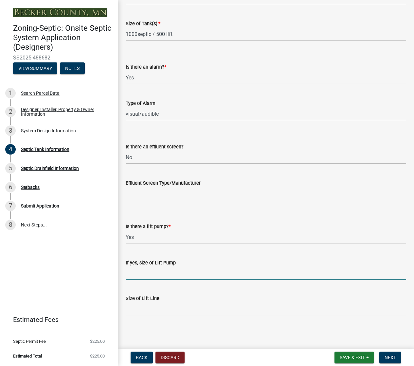
click at [161, 274] on input "If yes, size of Lift Pump" at bounding box center [266, 273] width 280 height 13
type input ".3hp"
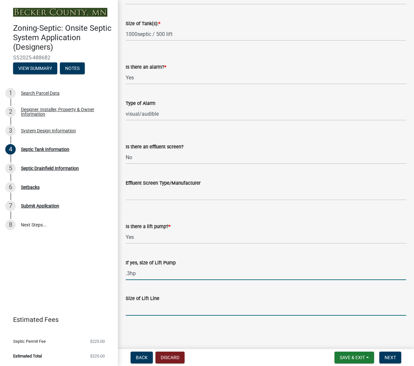
click at [158, 310] on input "Size of Lift Line" at bounding box center [266, 308] width 280 height 13
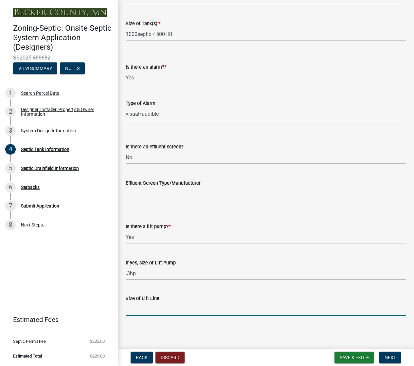
type input "2""
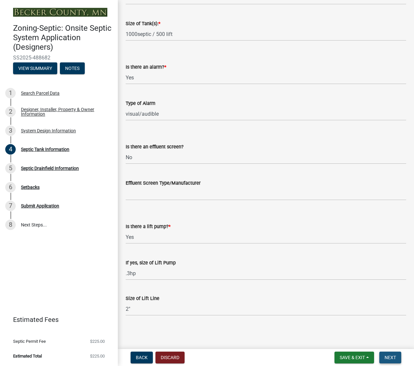
click at [385, 359] on span "Next" at bounding box center [389, 357] width 11 height 5
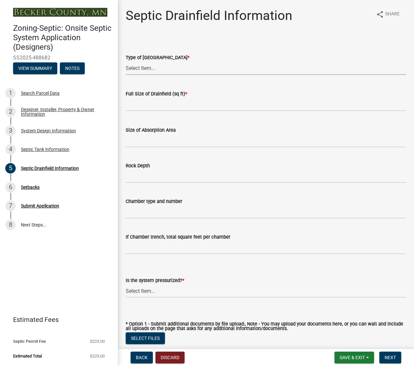
click at [135, 63] on select "Select Item... Chamber Trench Rock Trench Gravelless Mound Pressure Bed Seepage…" at bounding box center [266, 67] width 280 height 13
click at [126, 61] on select "Select Item... Chamber Trench Rock Trench Gravelless Mound Pressure Bed Seepage…" at bounding box center [266, 67] width 280 height 13
select select "757b77d3-357c-421c-8450-4fc78db4eecb"
click at [132, 106] on input "text" at bounding box center [266, 104] width 280 height 13
type input "380"
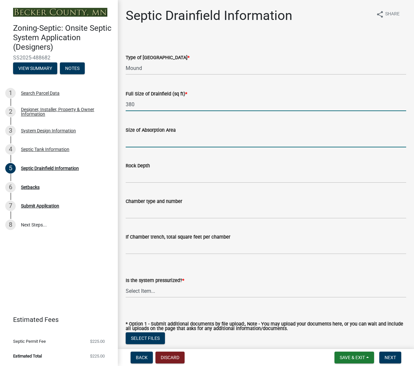
click at [138, 140] on input "Size of Absorption Area" at bounding box center [266, 140] width 280 height 13
click at [131, 140] on input "38x26" at bounding box center [266, 140] width 280 height 13
click at [143, 142] on input "38'x26" at bounding box center [266, 140] width 280 height 13
type input "38'x26'"
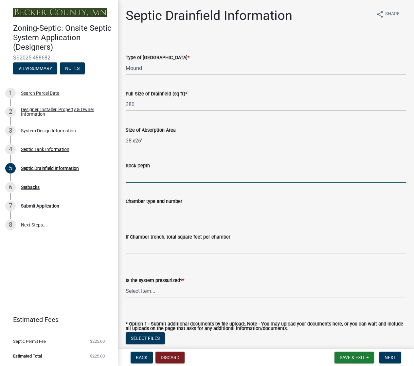
click at [145, 174] on input "Rock Depth" at bounding box center [266, 176] width 280 height 13
type input "9""
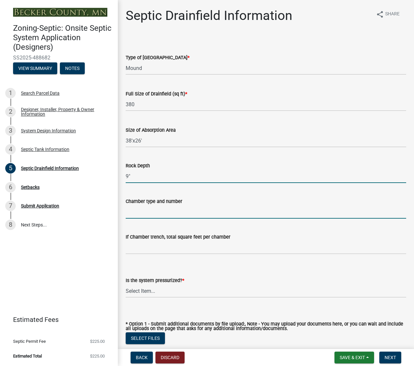
click at [149, 212] on input "Chamber type and number" at bounding box center [266, 211] width 280 height 13
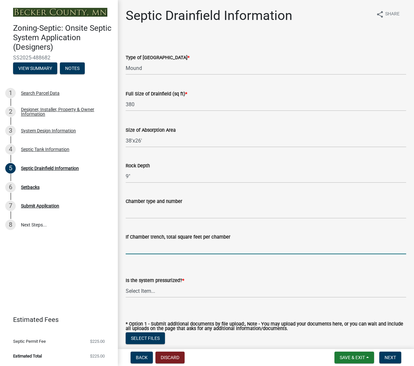
click at [127, 250] on input "If Chamber trench, total square feet per chamber" at bounding box center [266, 247] width 280 height 13
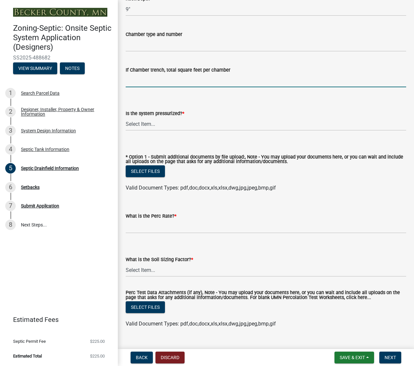
scroll to position [180, 0]
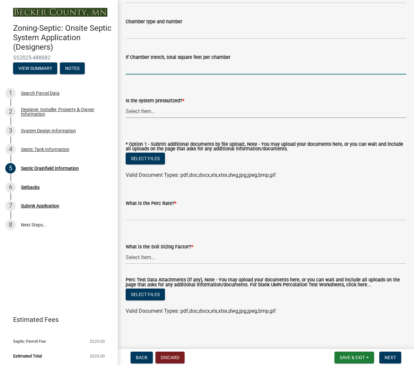
click at [134, 109] on select "Select Item... Yes No" at bounding box center [266, 111] width 280 height 13
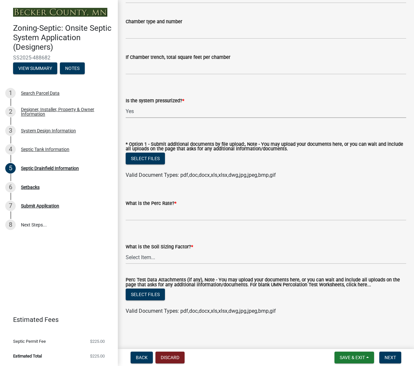
click at [126, 105] on select "Select Item... Yes No" at bounding box center [266, 111] width 280 height 13
select select "366d546d-8bc3-42fb-bca7-8a9455861f61"
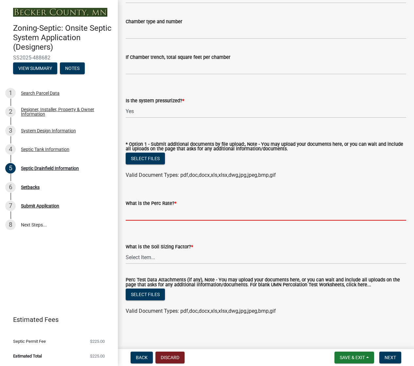
click at [138, 213] on input "What is the Perc Rate? *" at bounding box center [266, 213] width 280 height 13
type input "n/a"
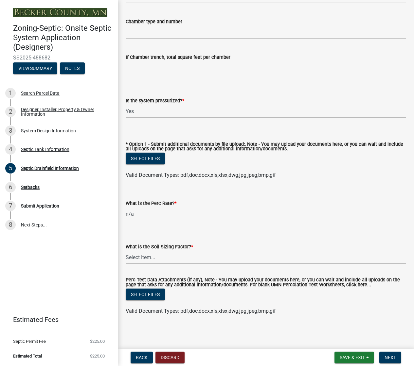
click at [155, 257] on select "Select Item... 0.00 0.24 0.45 0.50 0.60 0.78 .83 1.27 1.67" at bounding box center [266, 257] width 280 height 13
click at [126, 251] on select "Select Item... 0.00 0.24 0.45 0.50 0.60 0.78 .83 1.27 1.67" at bounding box center [266, 257] width 280 height 13
select select "0f36ed72-3be4-43ea-833d-020a26f295a5"
click at [387, 355] on span "Next" at bounding box center [389, 357] width 11 height 5
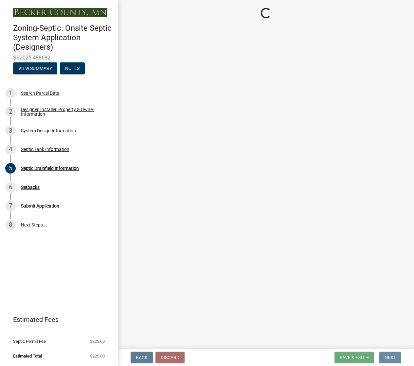
scroll to position [0, 0]
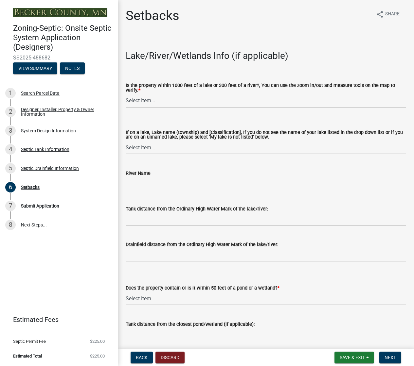
click at [147, 100] on select "Select Item... Yes No" at bounding box center [266, 100] width 280 height 13
click at [126, 94] on select "Select Item... Yes No" at bounding box center [266, 100] width 280 height 13
select select "c245ec0d-8d6f-4710-ab2b-b3aa70611708"
click at [135, 144] on select "Select Item... [GEOGRAPHIC_DATA] is not listed below [GEOGRAPHIC_DATA] ([GEOGRA…" at bounding box center [266, 147] width 280 height 13
click at [126, 142] on select "Select Item... [GEOGRAPHIC_DATA] is not listed below [GEOGRAPHIC_DATA] ([GEOGRA…" at bounding box center [266, 147] width 280 height 13
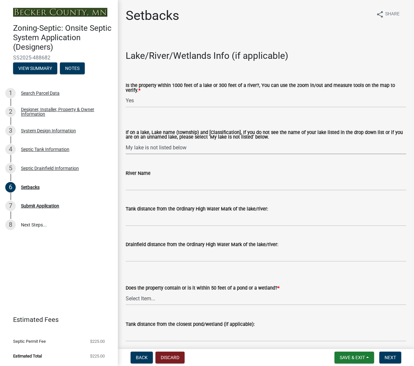
select select "31687b60-9bbe-4de0-989f-cae56b12d8c5"
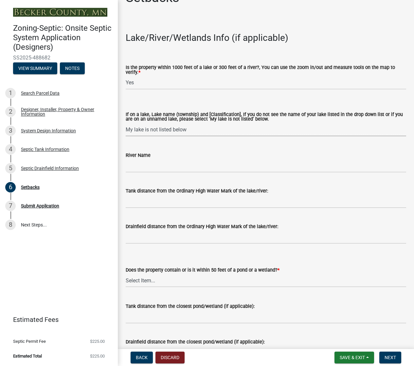
scroll to position [33, 0]
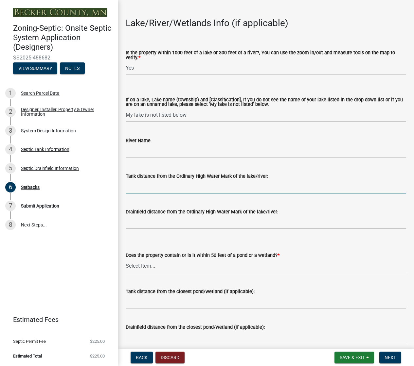
click at [134, 188] on input "Tank distance from the Ordinary High Water Mark of the lake/river:" at bounding box center [266, 186] width 280 height 13
type input "200"
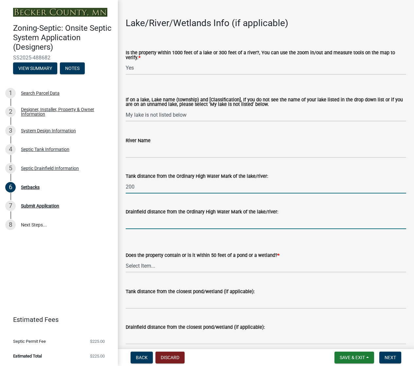
click at [135, 221] on input "Drainfield distance from the Ordinary High Water Mark of the lake/river:" at bounding box center [266, 222] width 280 height 13
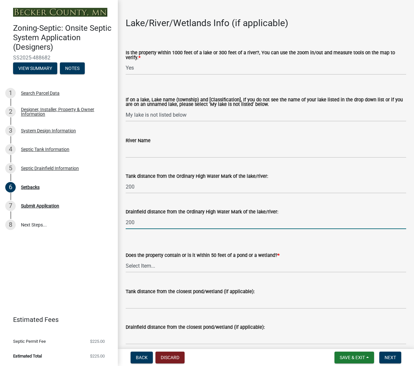
type input "200"
click at [149, 266] on select "Select Item... Yes No" at bounding box center [266, 265] width 280 height 13
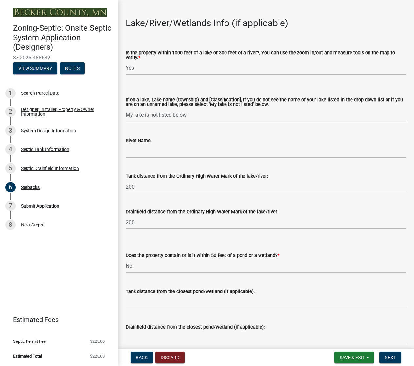
click at [126, 260] on select "Select Item... Yes No" at bounding box center [266, 265] width 280 height 13
select select "23044af5-43bb-4cf5-8aef-2716db2ce5fc"
click at [138, 304] on input "Tank distance from the closest pond/wetland (if applicable):" at bounding box center [266, 302] width 280 height 13
type input "200"
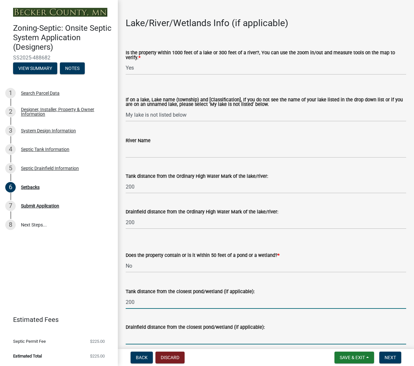
click at [145, 336] on input "Drainfield distance from the closest pond/wetland (if applicable):" at bounding box center [266, 337] width 280 height 13
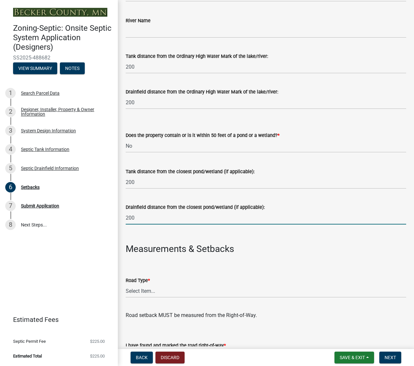
scroll to position [196, 0]
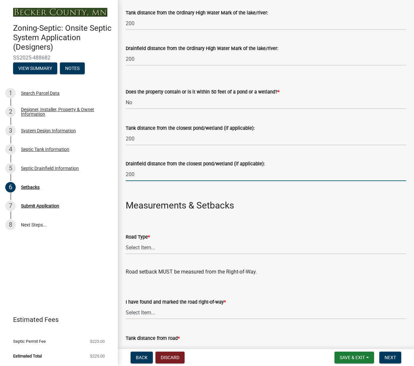
type input "200"
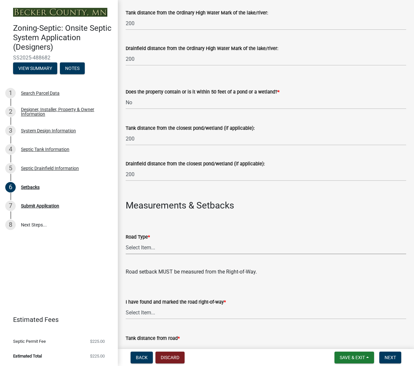
click at [142, 247] on select "Select Item... State County Public / Township Private Easement [GEOGRAPHIC_DATA]" at bounding box center [266, 247] width 280 height 13
click at [126, 242] on select "Select Item... State County Public / Township Private Easement [GEOGRAPHIC_DATA]" at bounding box center [266, 247] width 280 height 13
select select "21af9b93-f494-48c6-91ae-235d36c6c939"
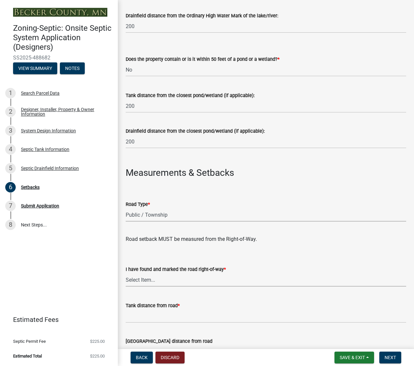
click at [138, 279] on select "Select Item... Yes No" at bounding box center [266, 279] width 280 height 13
click at [126, 274] on select "Select Item... Yes No" at bounding box center [266, 279] width 280 height 13
select select "a3ce498e-f8b1-44e2-889e-c4968ac74b5a"
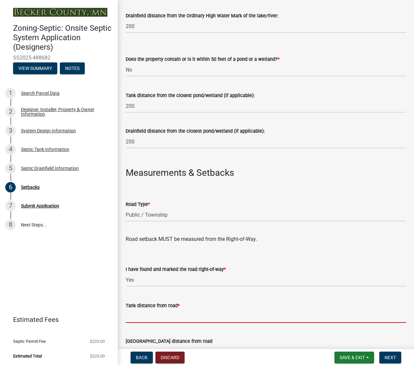
click at [143, 315] on input "Tank distance from road *" at bounding box center [266, 316] width 280 height 13
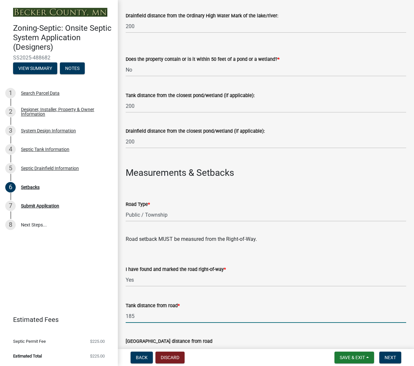
type input "185"
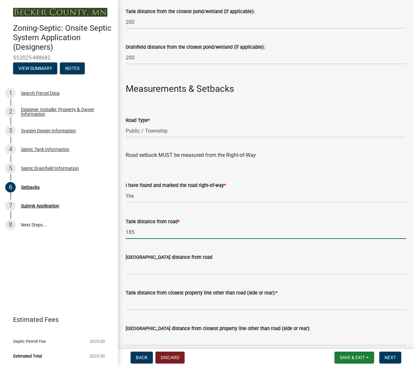
scroll to position [327, 0]
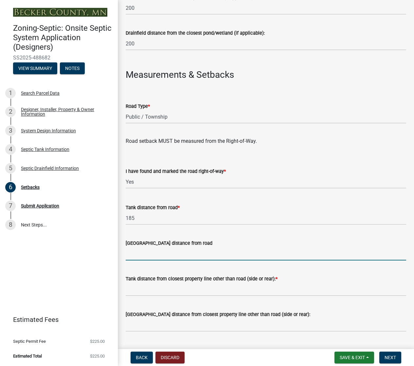
click at [135, 255] on input "[GEOGRAPHIC_DATA] distance from road" at bounding box center [266, 253] width 280 height 13
type input "160"
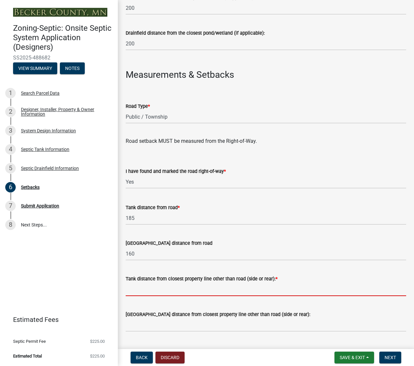
click at [145, 289] on input "Tank distance from closest property line other than road (side or rear): *" at bounding box center [266, 289] width 280 height 13
drag, startPoint x: 132, startPoint y: 287, endPoint x: 122, endPoint y: 288, distance: 10.8
click at [122, 288] on div "Tank distance from closest property line other than road (side or rear): * 45" at bounding box center [266, 281] width 290 height 30
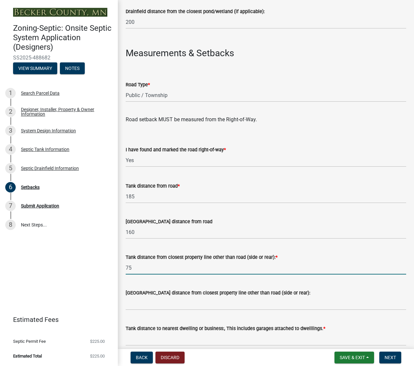
scroll to position [360, 0]
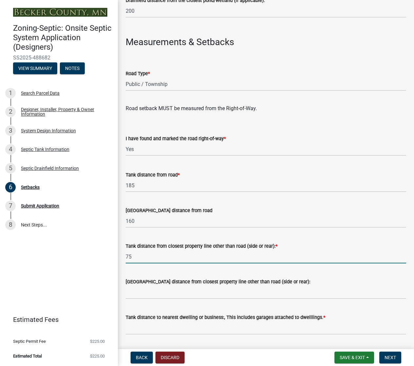
type input "75"
click at [137, 295] on input "[GEOGRAPHIC_DATA] distance from closest property line other than road (side or …" at bounding box center [266, 292] width 280 height 13
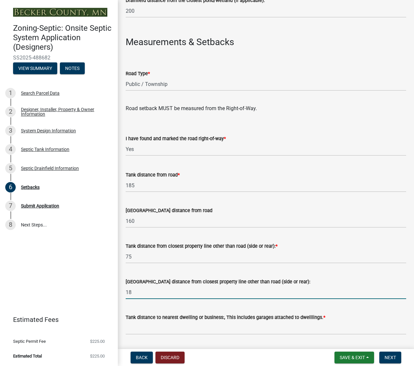
type input "18"
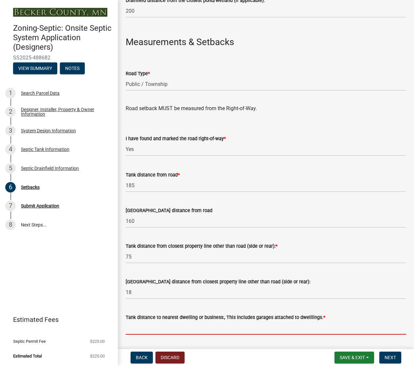
click at [138, 327] on input "Tank distance to nearest dwelling or business:, This includes garages attached …" at bounding box center [266, 327] width 280 height 13
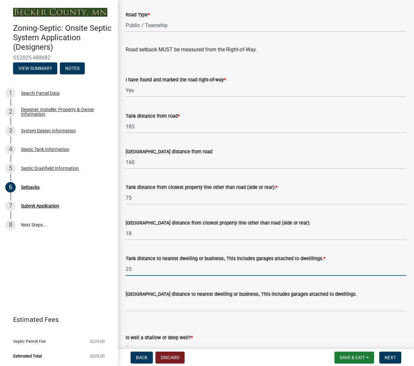
scroll to position [425, 0]
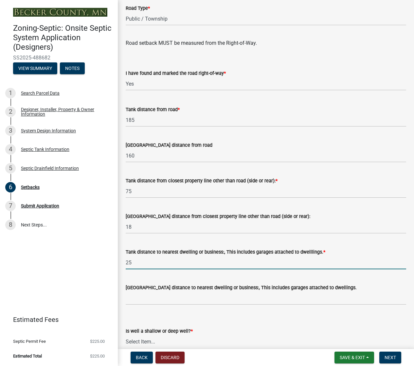
type input "25"
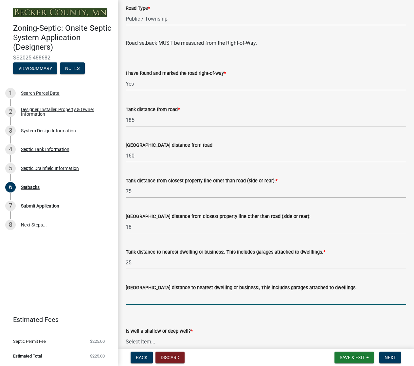
click at [130, 302] on input "[GEOGRAPHIC_DATA] distance to nearest dwelling or business:, This includes gara…" at bounding box center [266, 298] width 280 height 13
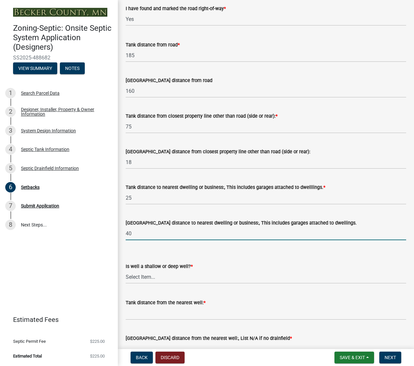
scroll to position [490, 0]
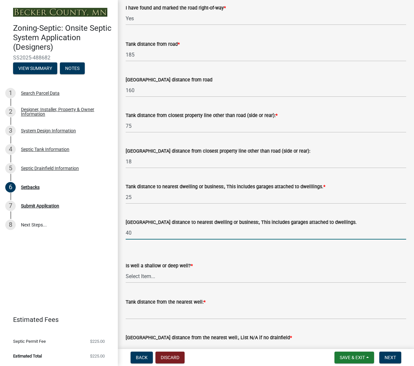
type input "40"
click at [137, 279] on select "Select Item... Deep Well Shallow Well No Well - Connected or to be connected to…" at bounding box center [266, 276] width 280 height 13
click at [126, 270] on select "Select Item... Deep Well Shallow Well No Well - Connected or to be connected to…" at bounding box center [266, 276] width 280 height 13
select select "cf78f1da-f066-4305-88a2-864abad1fa52"
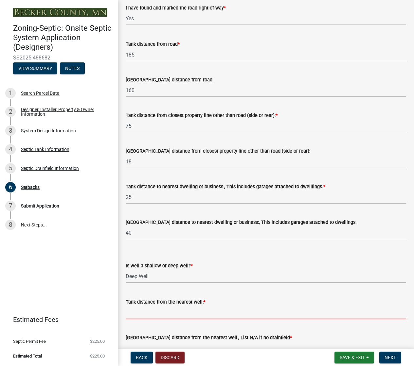
click at [141, 314] on input "Tank distance from the nearest well: *" at bounding box center [266, 312] width 280 height 13
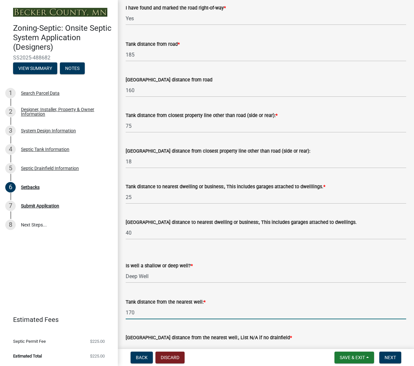
scroll to position [523, 0]
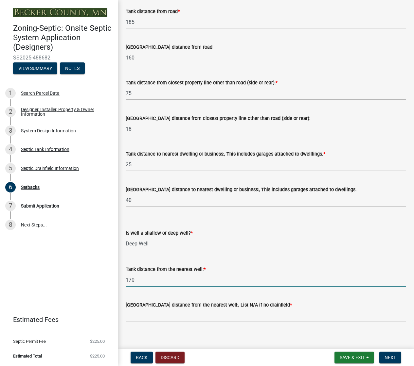
type input "170"
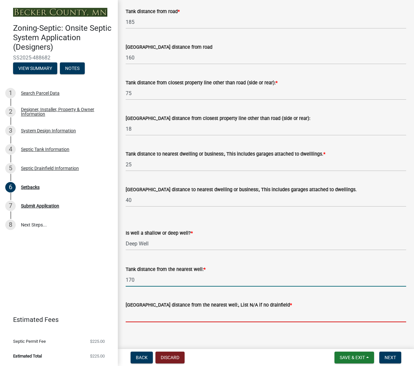
click at [137, 313] on input "[GEOGRAPHIC_DATA] distance from the nearest well:, List N/A if no drainfield *" at bounding box center [266, 315] width 280 height 13
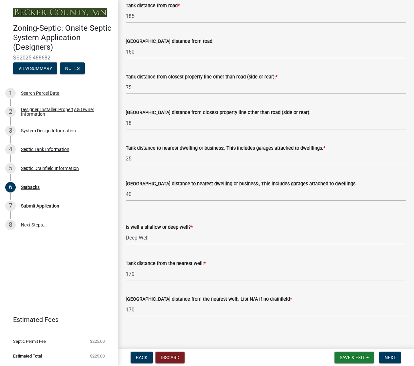
scroll to position [530, 0]
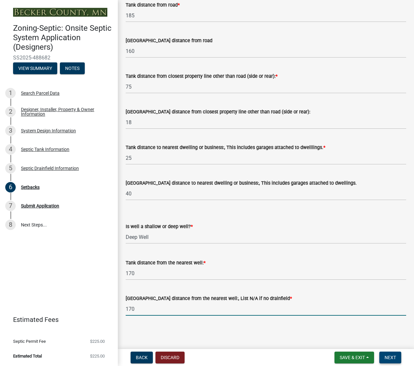
type input "170"
click at [389, 355] on span "Next" at bounding box center [389, 357] width 11 height 5
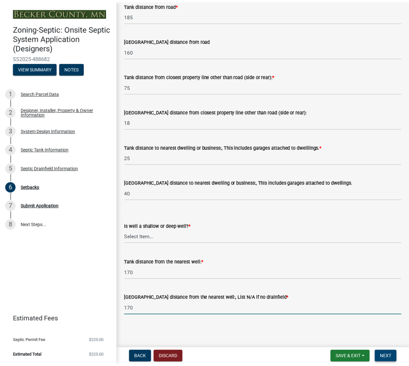
scroll to position [0, 0]
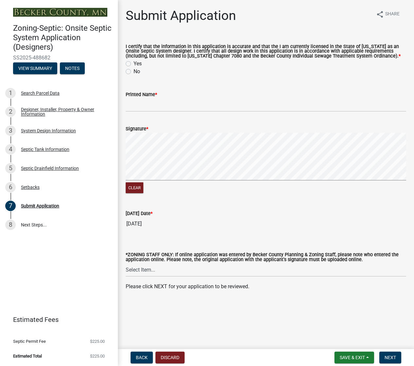
click at [133, 63] on label "Yes" at bounding box center [137, 64] width 8 height 8
click at [133, 63] on input "Yes" at bounding box center [135, 62] width 4 height 4
radio input "true"
click at [130, 104] on input "Printed Name *" at bounding box center [266, 104] width 280 height 13
type input "[PERSON_NAME] [PERSON_NAME]"
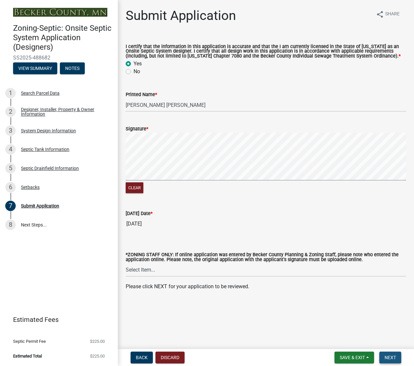
click at [385, 357] on span "Next" at bounding box center [389, 357] width 11 height 5
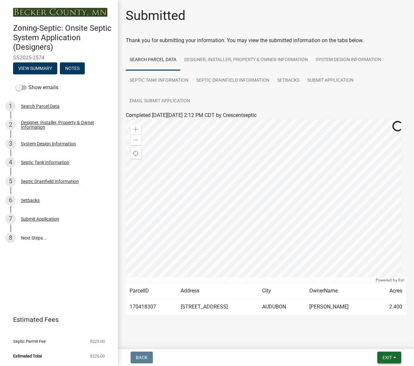
click at [384, 357] on span "Exit" at bounding box center [386, 357] width 9 height 5
click at [366, 337] on button "Save & Exit" at bounding box center [374, 341] width 52 height 16
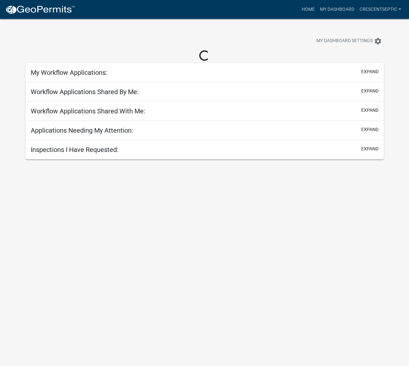
select select "3: 100"
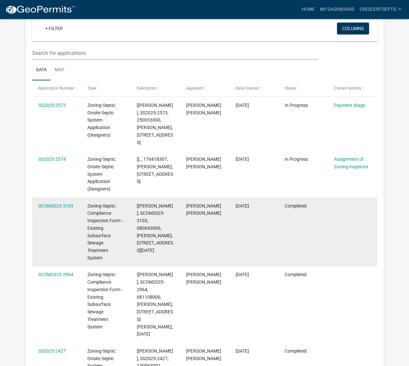
scroll to position [33, 0]
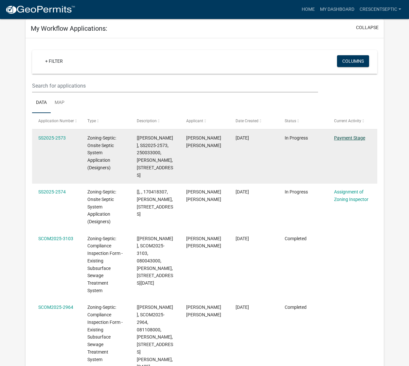
click at [354, 136] on link "Payment Stage" at bounding box center [349, 137] width 31 height 5
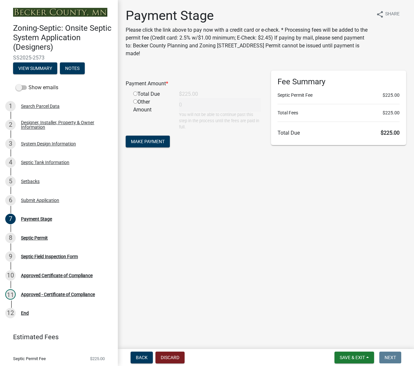
click at [136, 93] on input "radio" at bounding box center [135, 94] width 4 height 4
radio input "true"
type input "225"
click at [142, 142] on span "Make Payment" at bounding box center [148, 141] width 34 height 5
